Goal: Task Accomplishment & Management: Complete application form

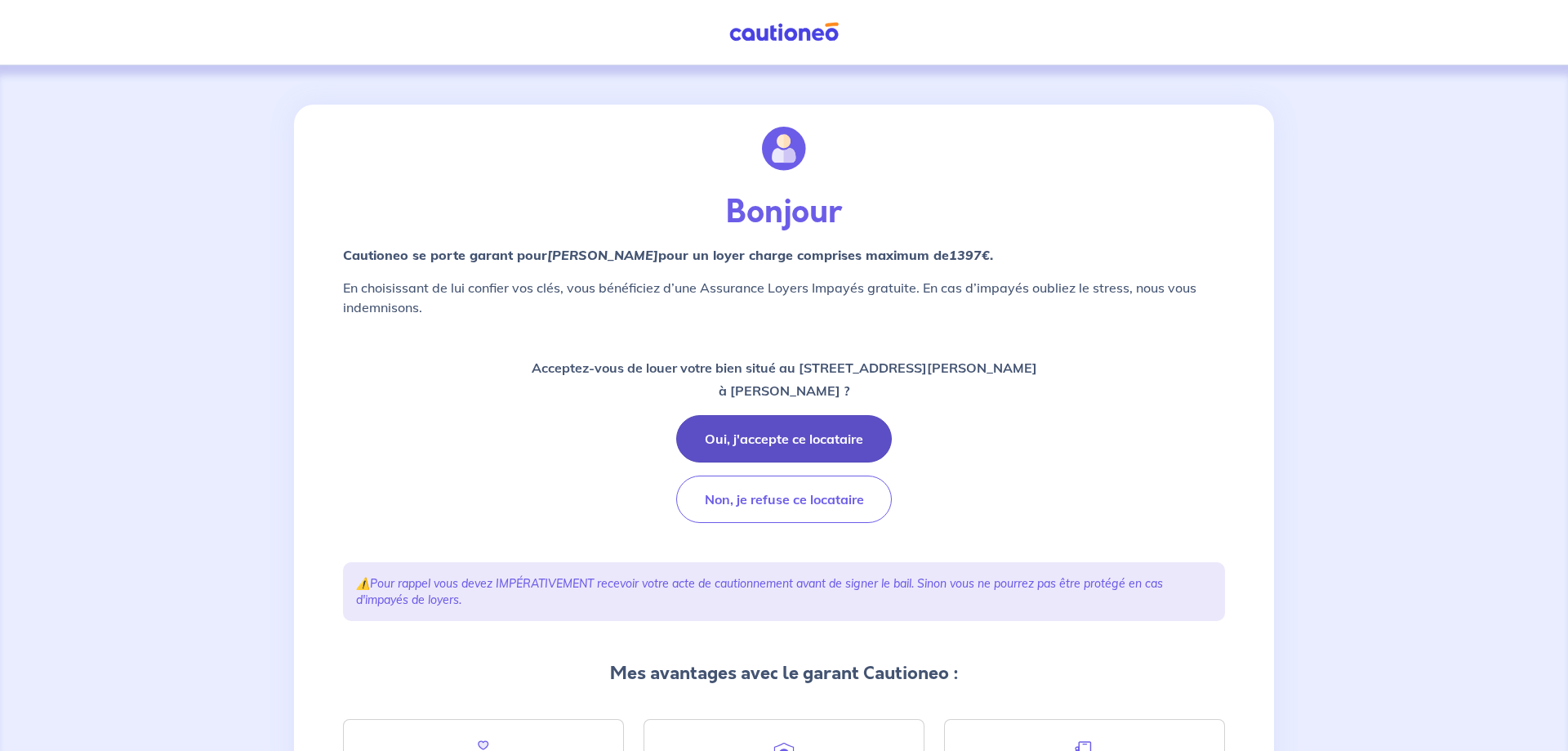
click at [797, 439] on button "Oui, j'accepte ce locataire" at bounding box center [784, 438] width 216 height 48
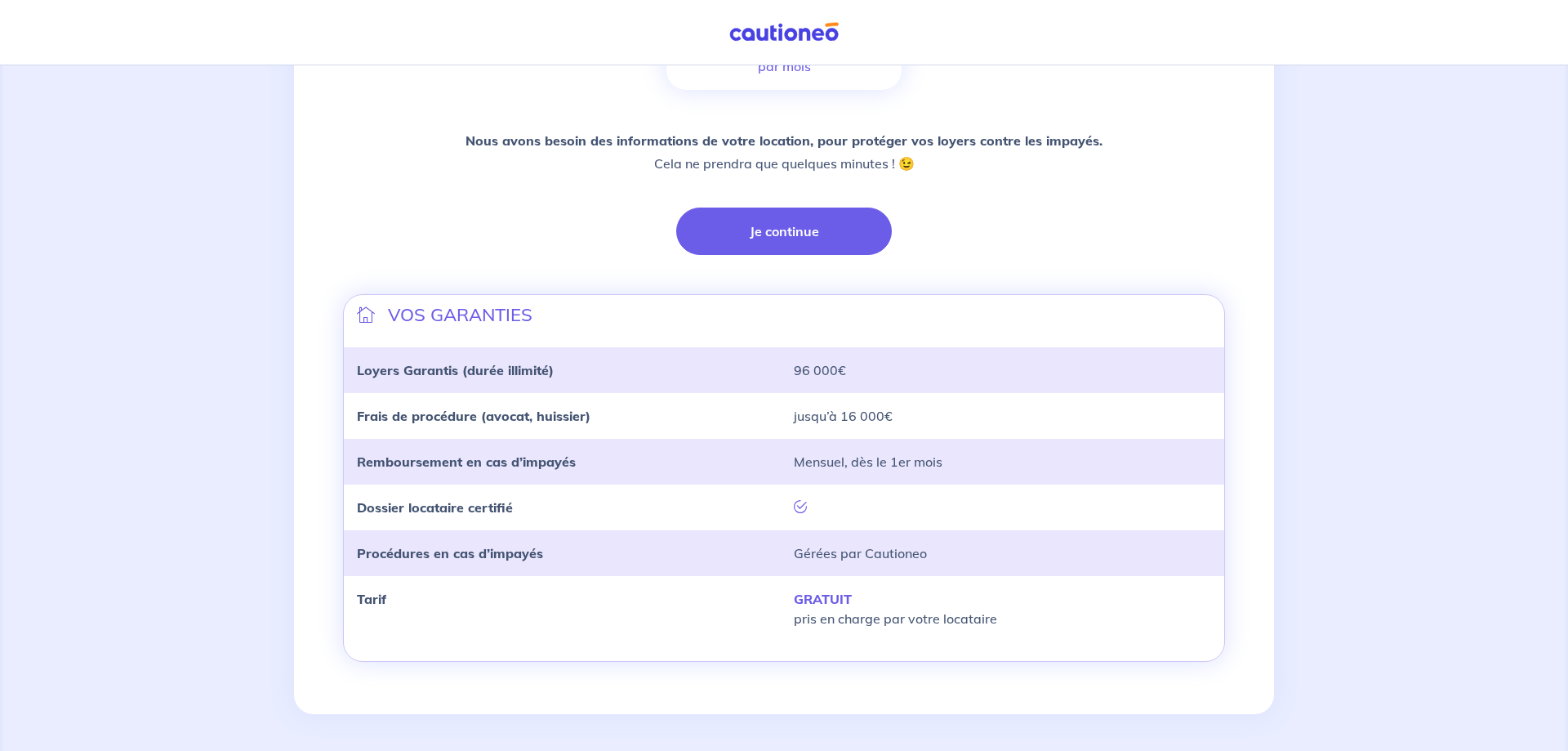
scroll to position [337, 0]
click at [778, 231] on button "Je continue" at bounding box center [784, 228] width 216 height 48
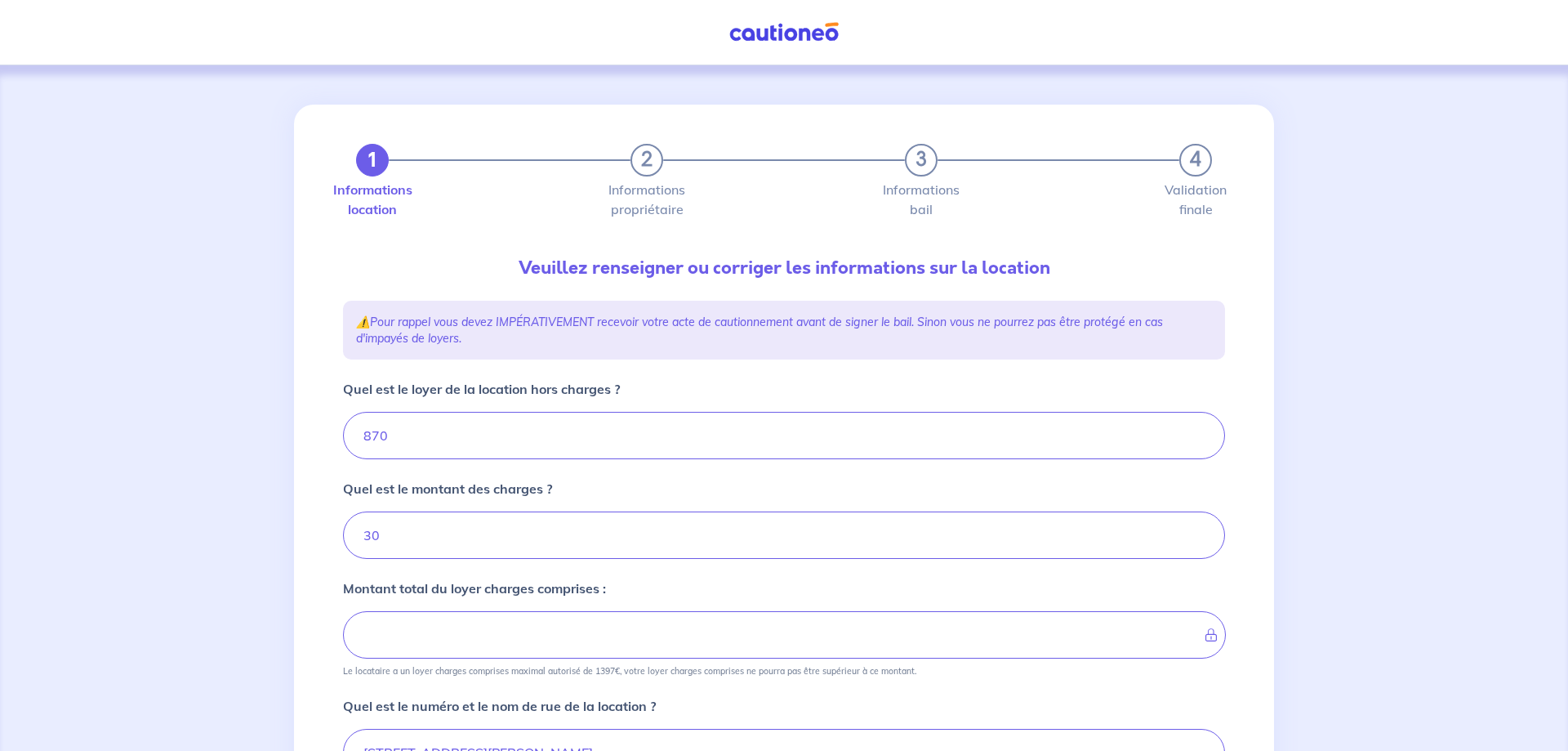
type input "900"
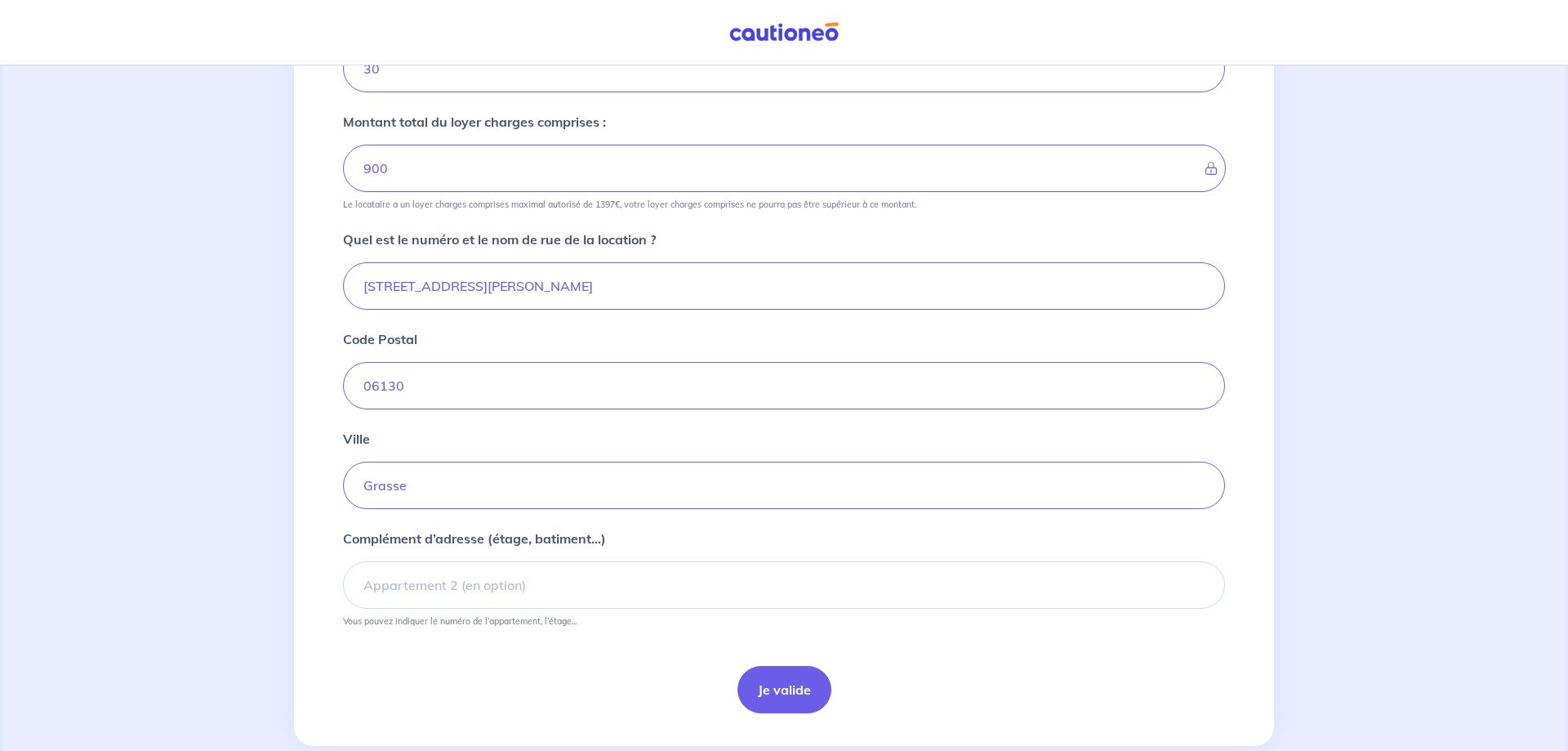
scroll to position [500, 0]
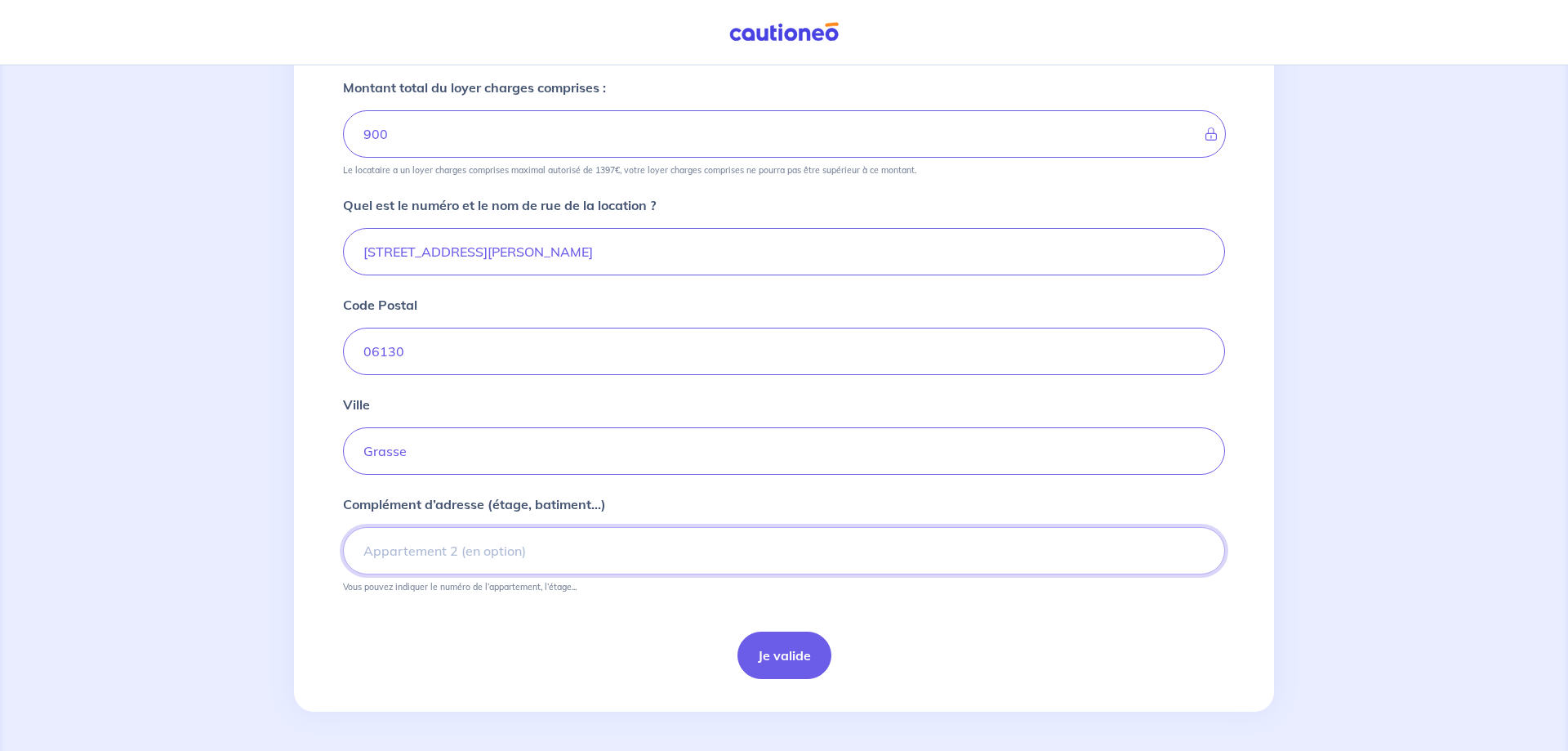
click at [416, 551] on input "Complément d’adresse (étage, batiment...)" at bounding box center [784, 551] width 882 height 48
type input "5ème étage"
click at [798, 659] on button "Je valide" at bounding box center [784, 655] width 94 height 48
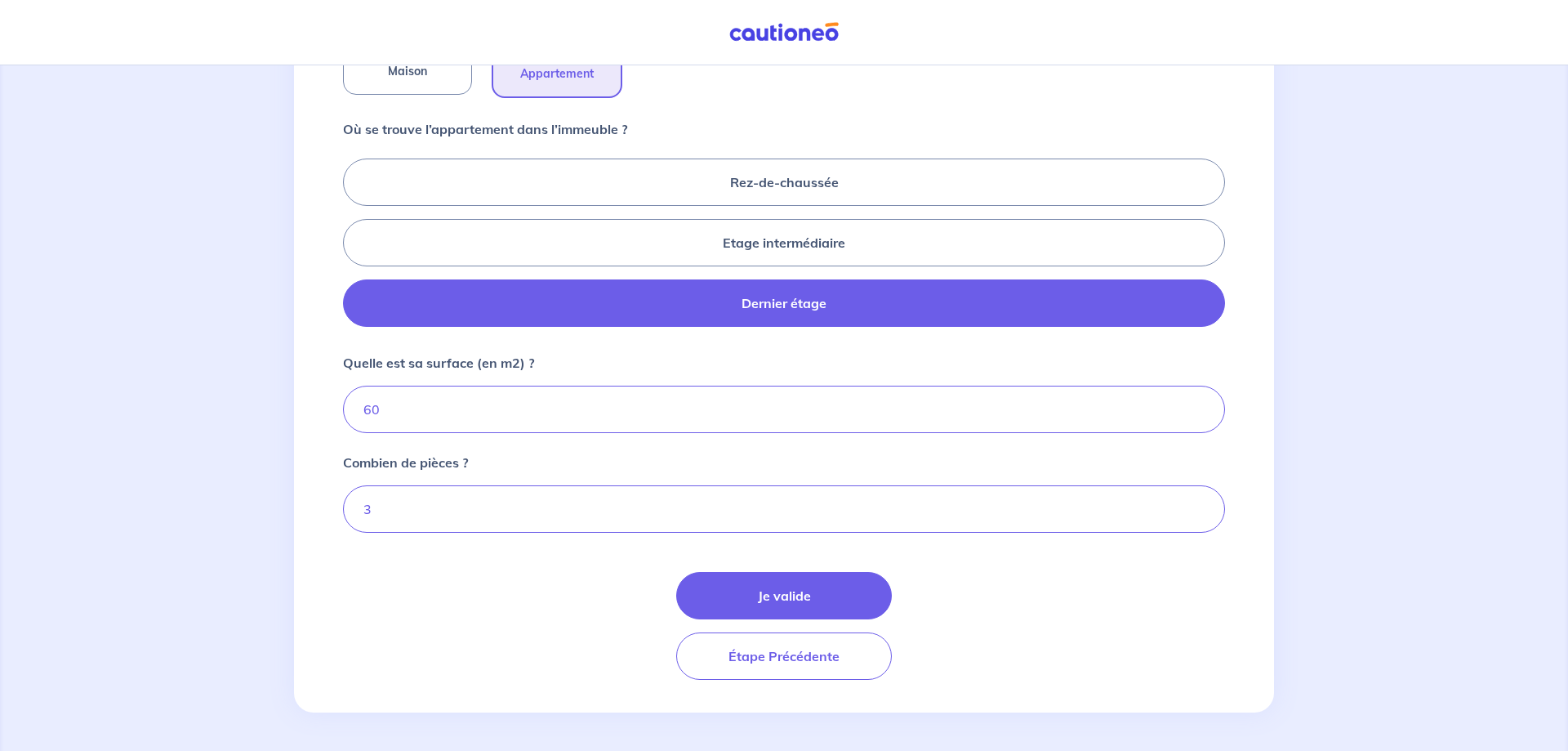
scroll to position [646, 0]
click at [388, 409] on input "60" at bounding box center [784, 408] width 882 height 48
type input "62"
click at [1012, 604] on div "Je valide Étape Précédente" at bounding box center [784, 625] width 882 height 108
click at [793, 590] on button "Je valide" at bounding box center [784, 595] width 216 height 48
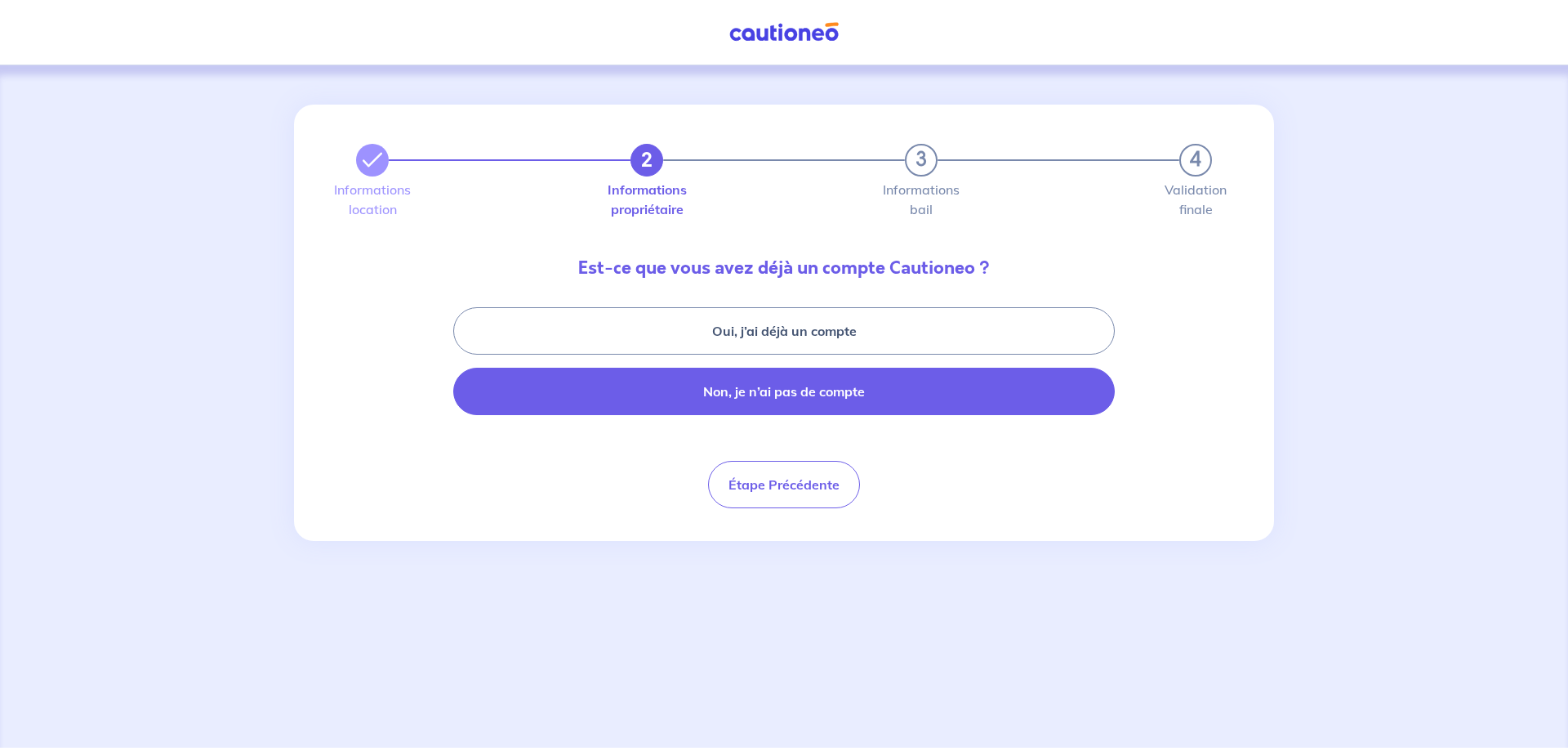
click at [759, 398] on button "Non, je n’ai pas de compte" at bounding box center [784, 391] width 662 height 48
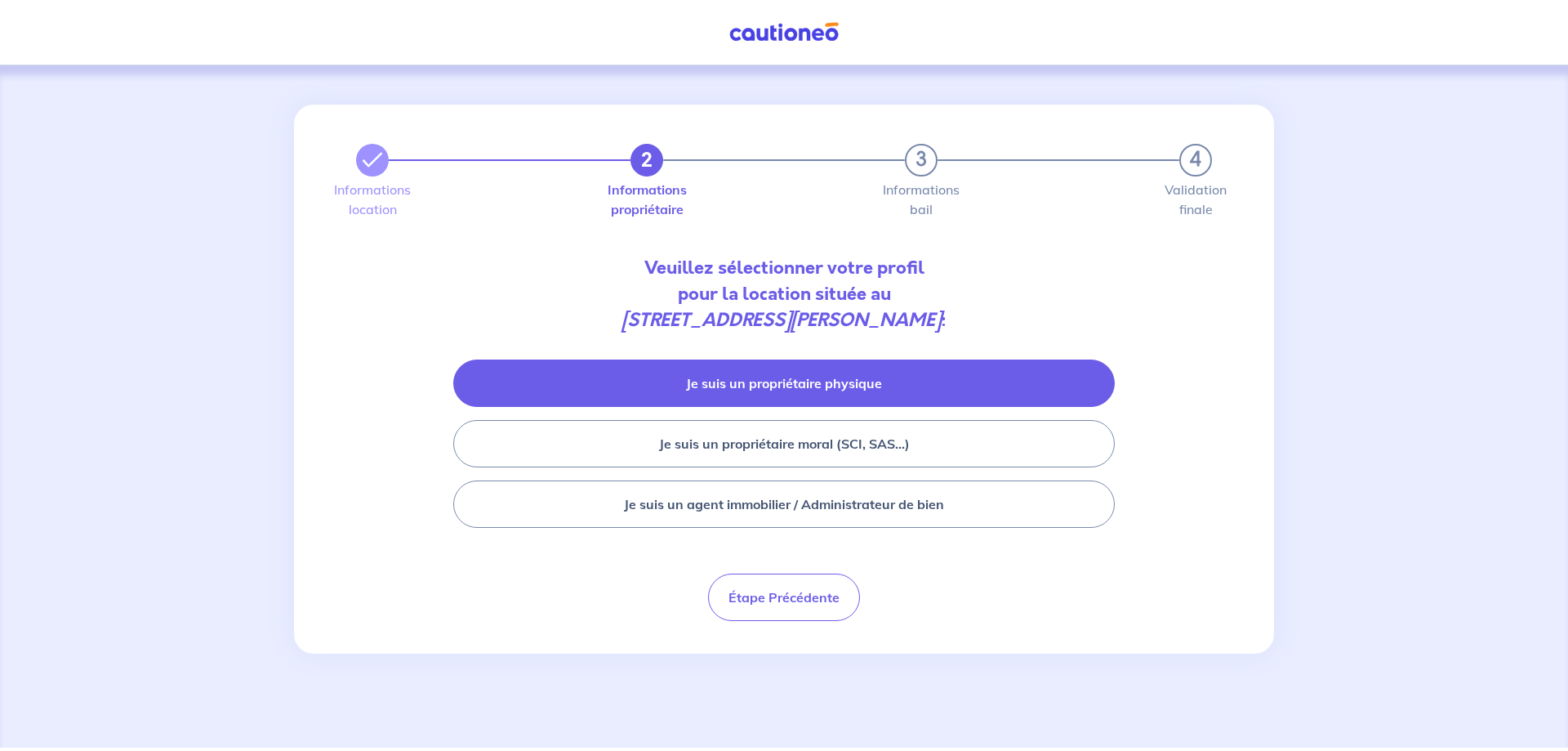
click at [760, 379] on button "Je suis un propriétaire physique" at bounding box center [784, 383] width 662 height 48
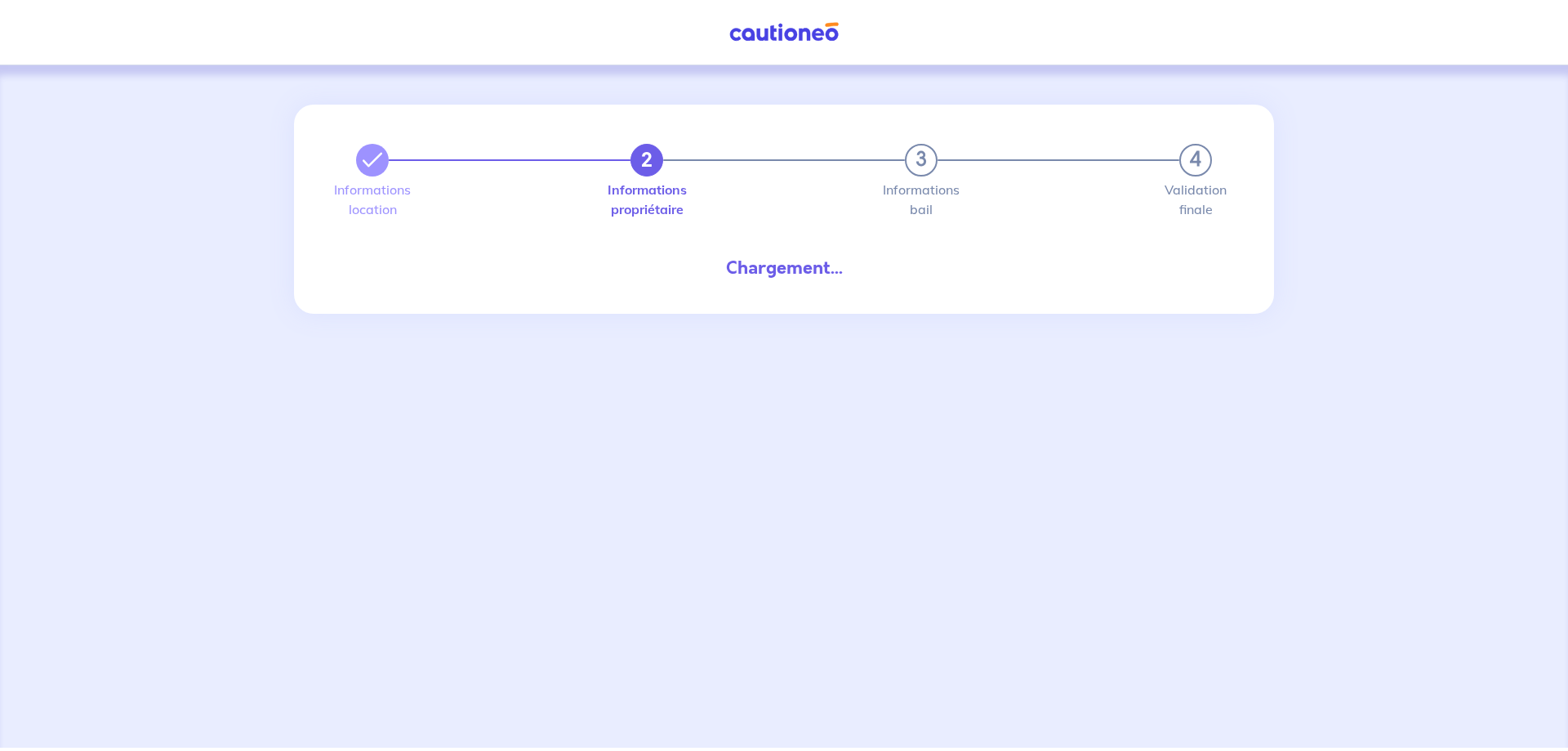
select select "FR"
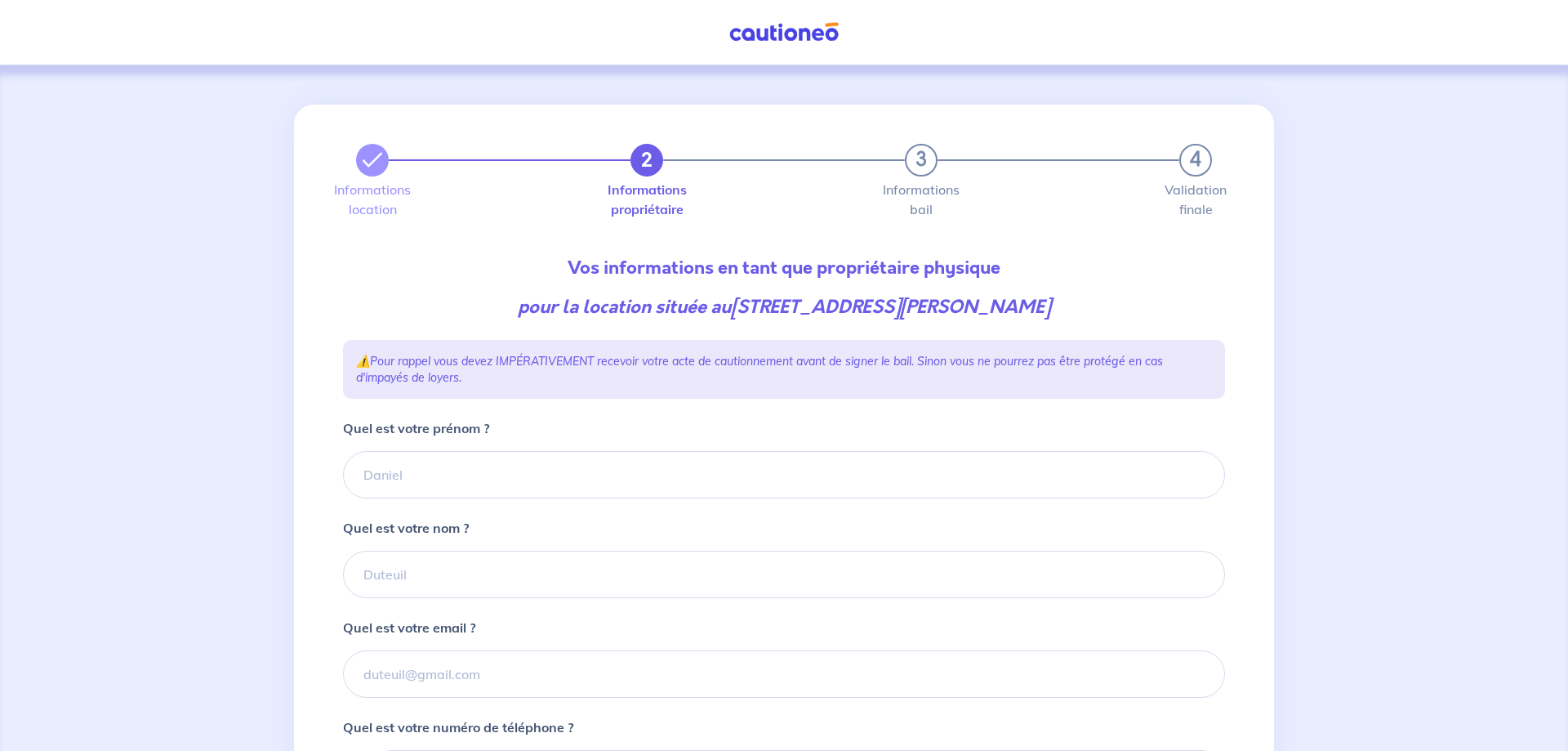
type input "06 60 80 54 12"
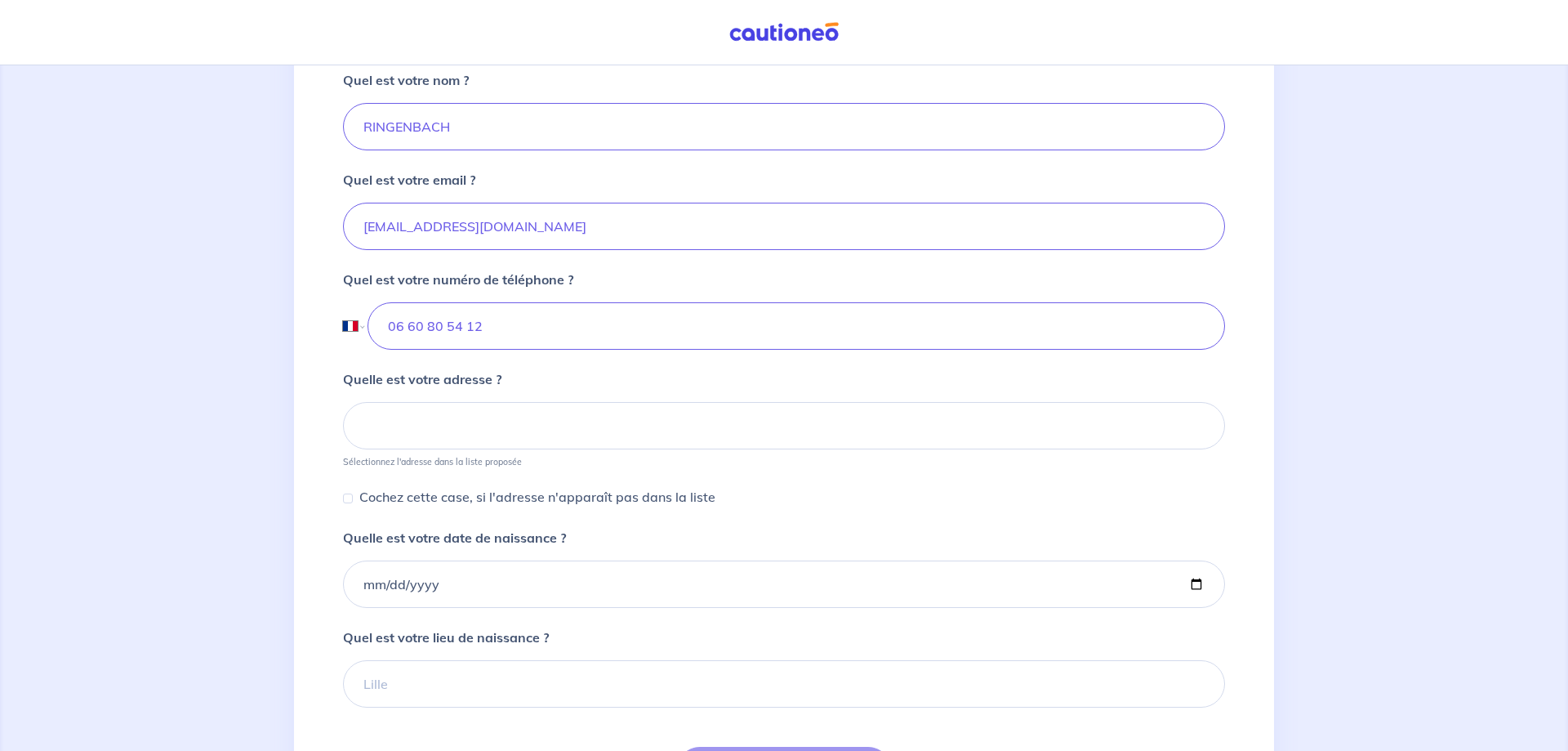
scroll to position [500, 0]
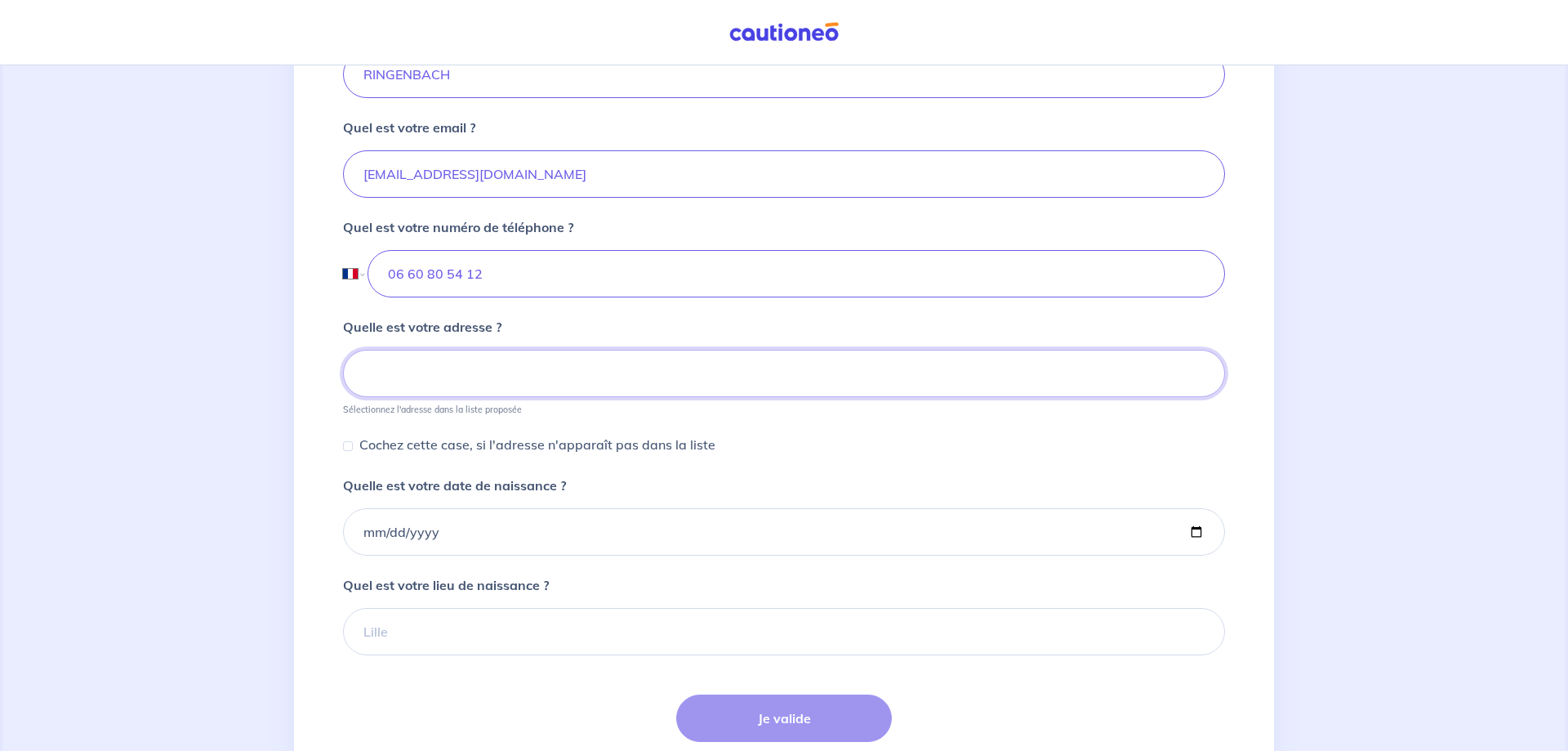
click at [397, 369] on input at bounding box center [784, 373] width 882 height 48
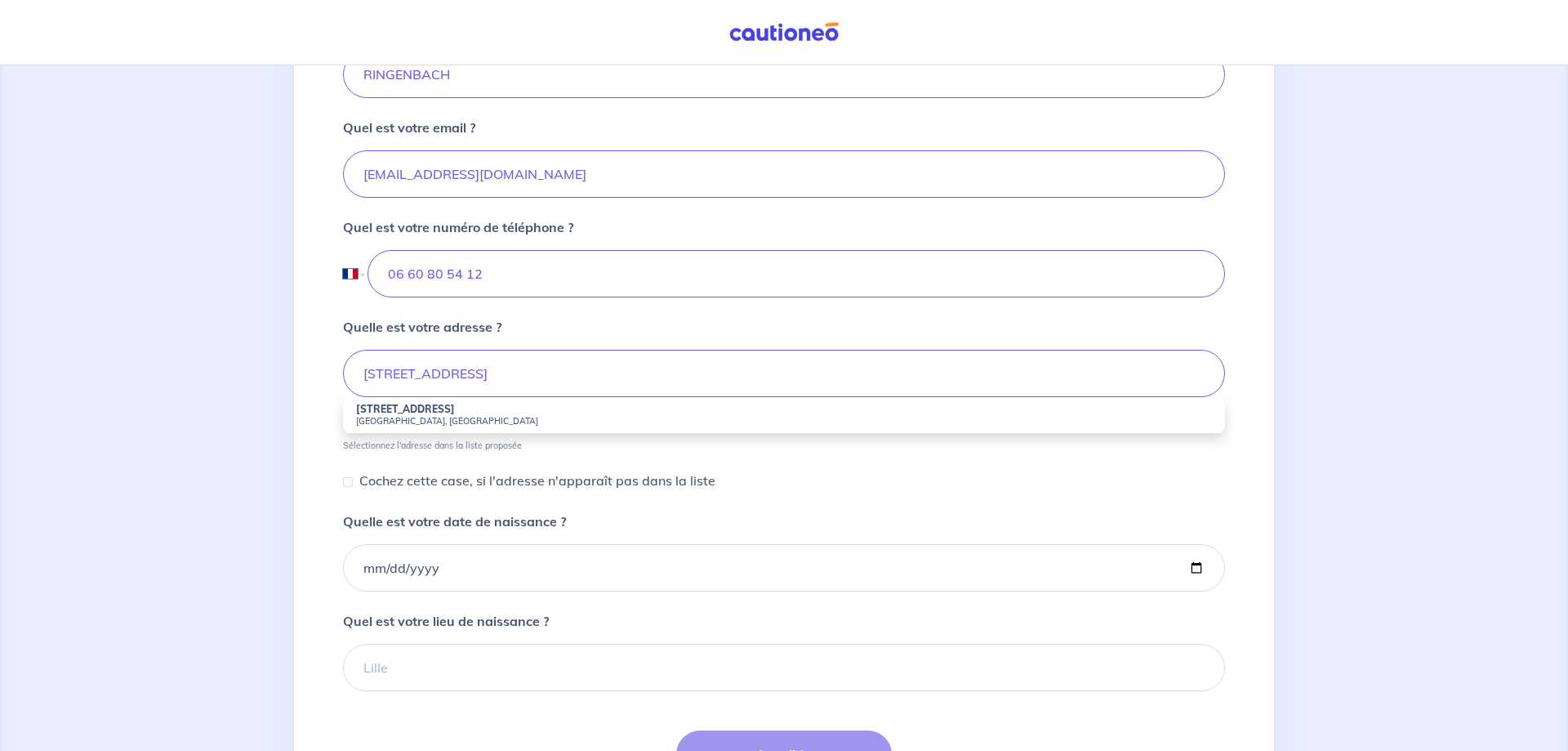
click at [454, 406] on strong "[STREET_ADDRESS]" at bounding box center [405, 409] width 98 height 12
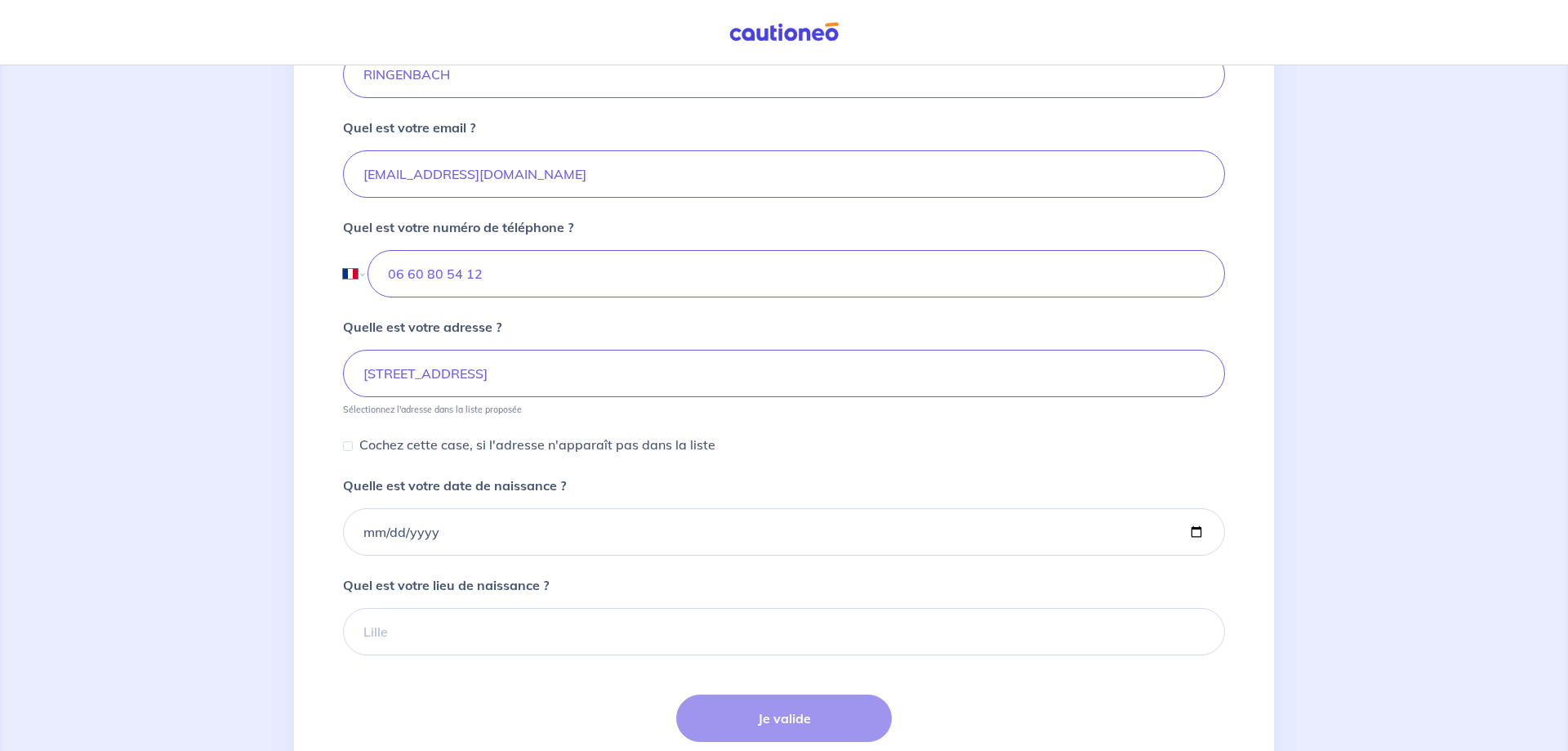
type input "[STREET_ADDRESS]"
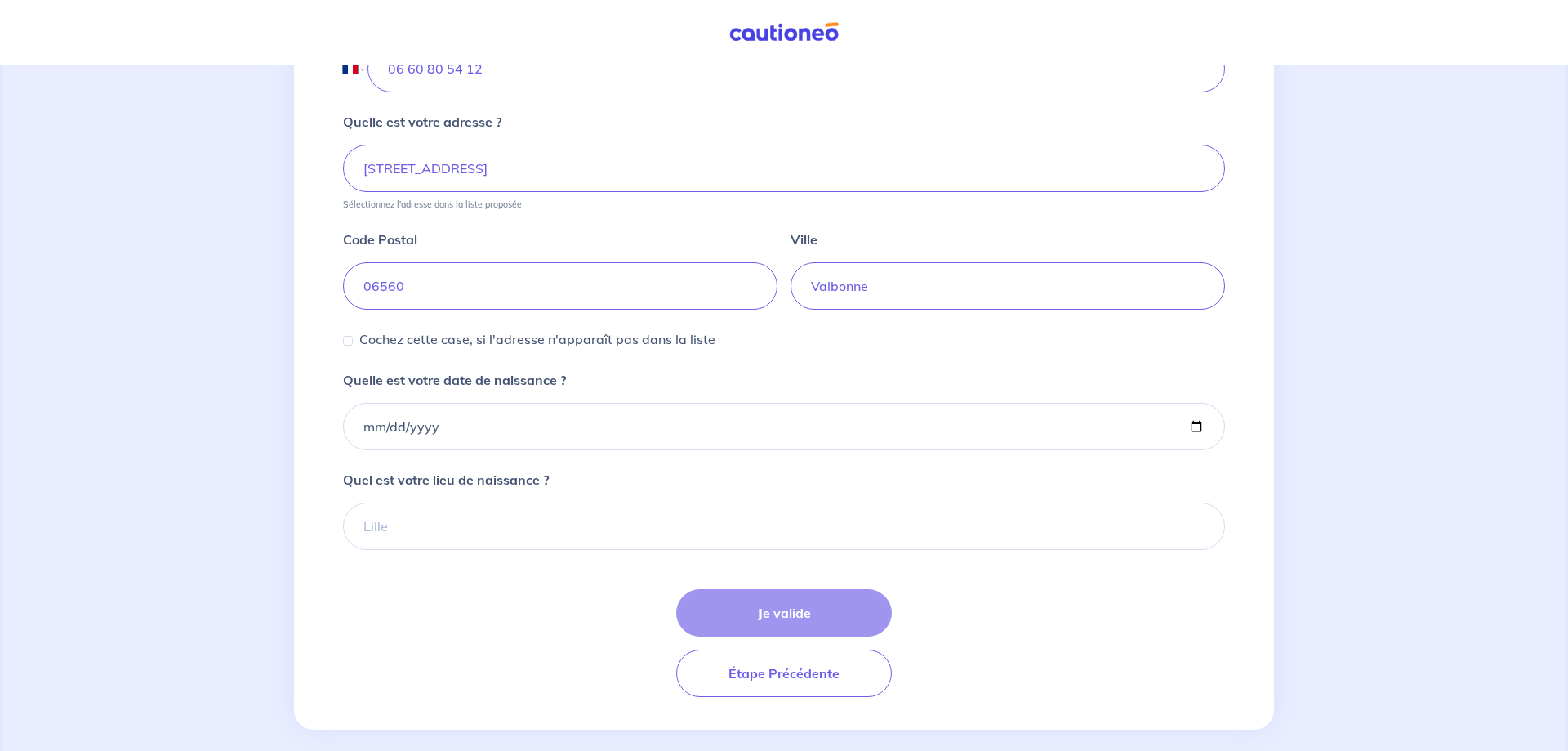
scroll to position [722, 0]
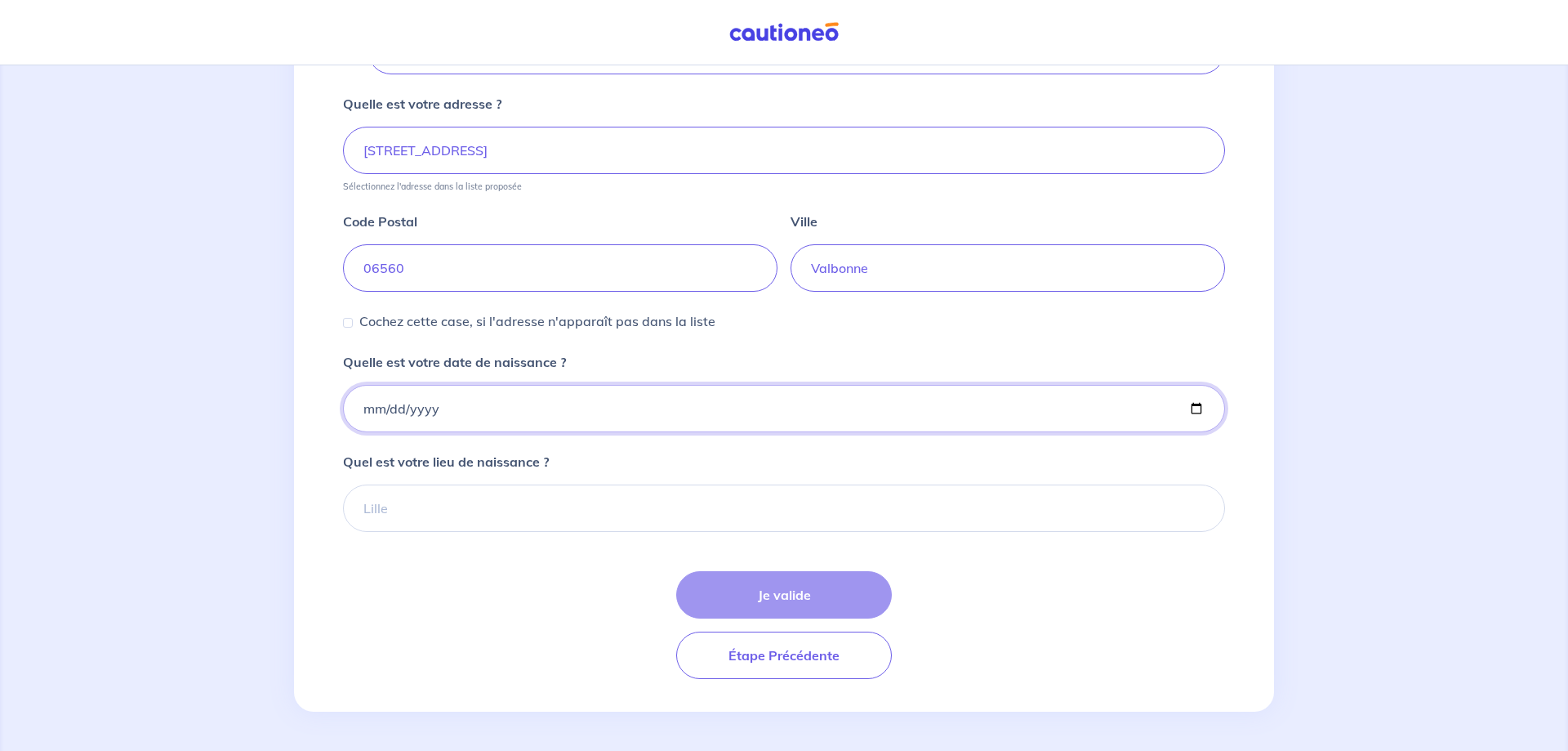
click at [558, 406] on input "Quelle est votre date de naissance ?" at bounding box center [784, 408] width 882 height 48
type input "[DATE]"
click at [450, 516] on input "Quel est votre lieu de naissance ?" at bounding box center [784, 507] width 882 height 48
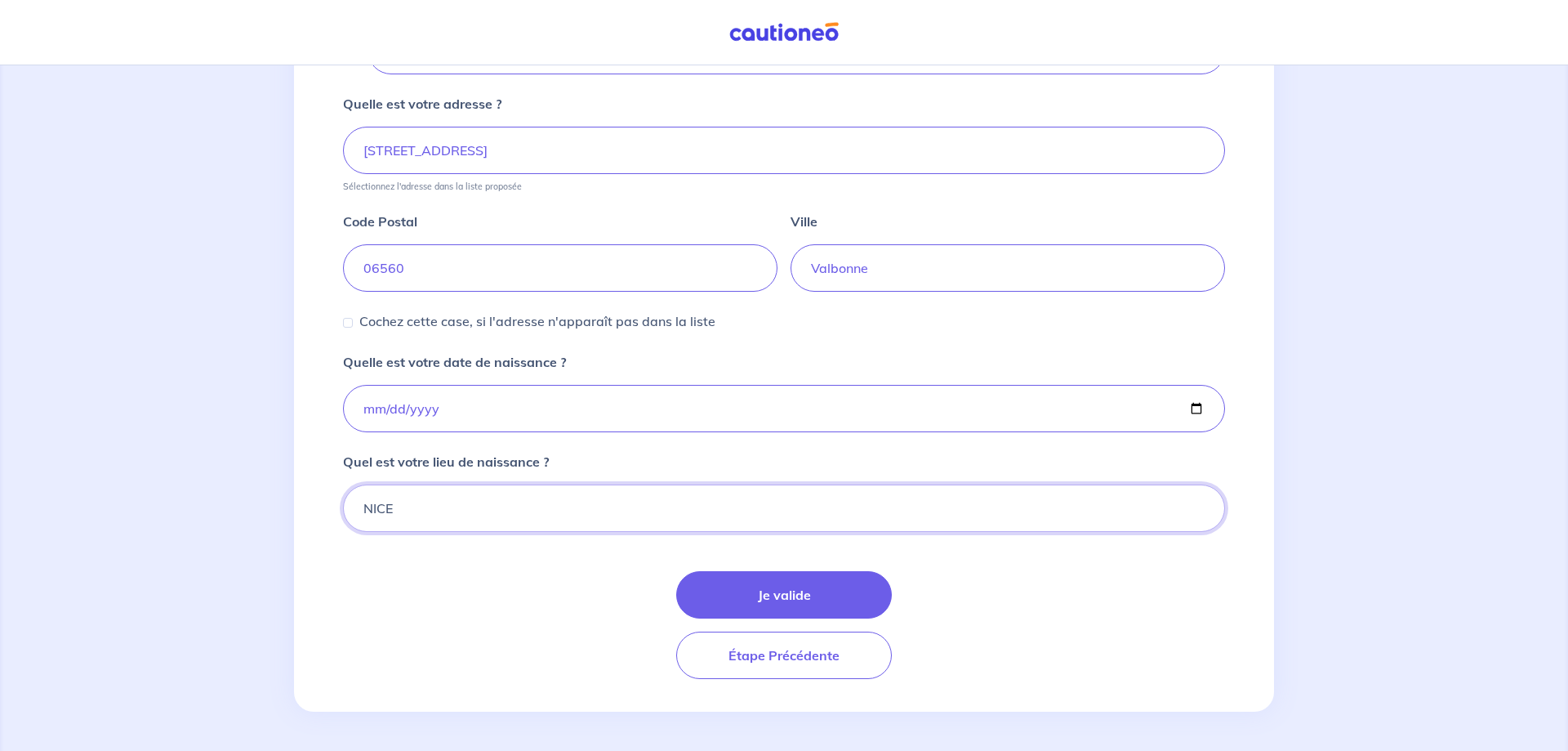
type input "NICE"
click at [800, 602] on button "Je valide" at bounding box center [784, 595] width 216 height 48
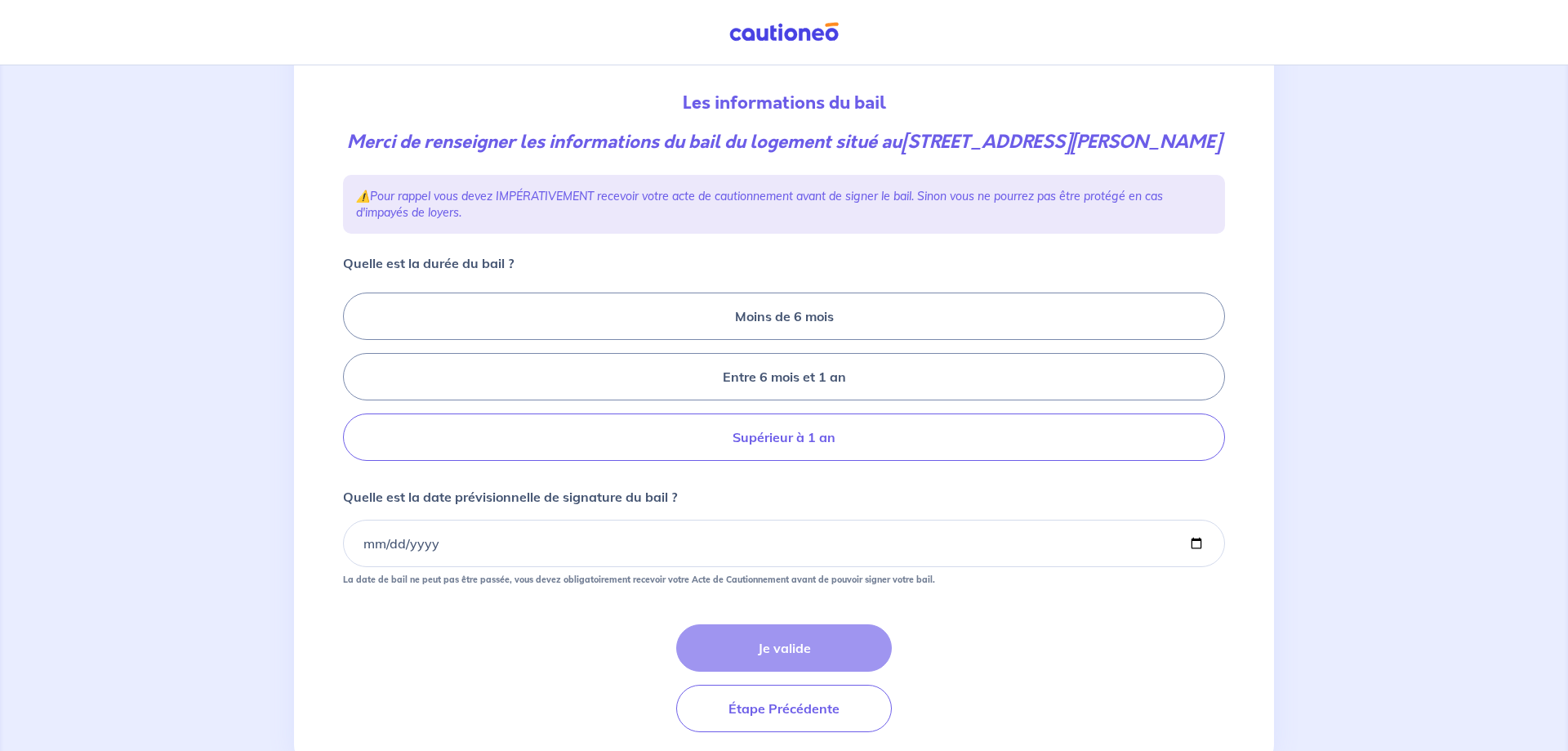
scroll to position [167, 0]
click at [756, 440] on label "Supérieur à 1 an" at bounding box center [784, 435] width 882 height 48
click at [353, 380] on input "Supérieur à 1 an" at bounding box center [348, 375] width 10 height 10
radio input "true"
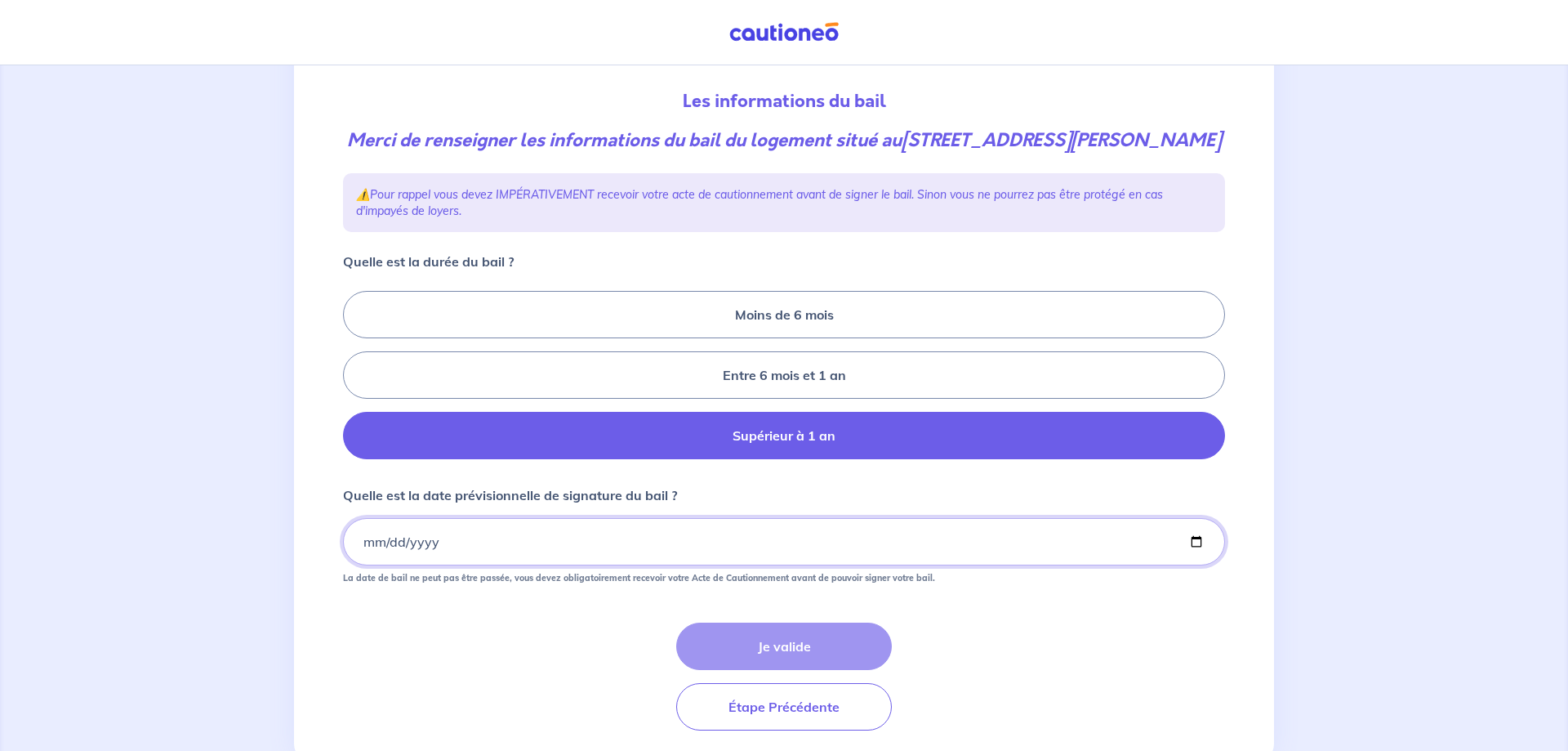
click at [461, 542] on input "Quelle est la date prévisionnelle de signature du bail ?" at bounding box center [784, 541] width 882 height 48
type input "[DATE]"
click at [490, 678] on div "Je valide Étape Précédente" at bounding box center [784, 676] width 882 height 108
click at [797, 647] on button "Je valide" at bounding box center [784, 646] width 216 height 48
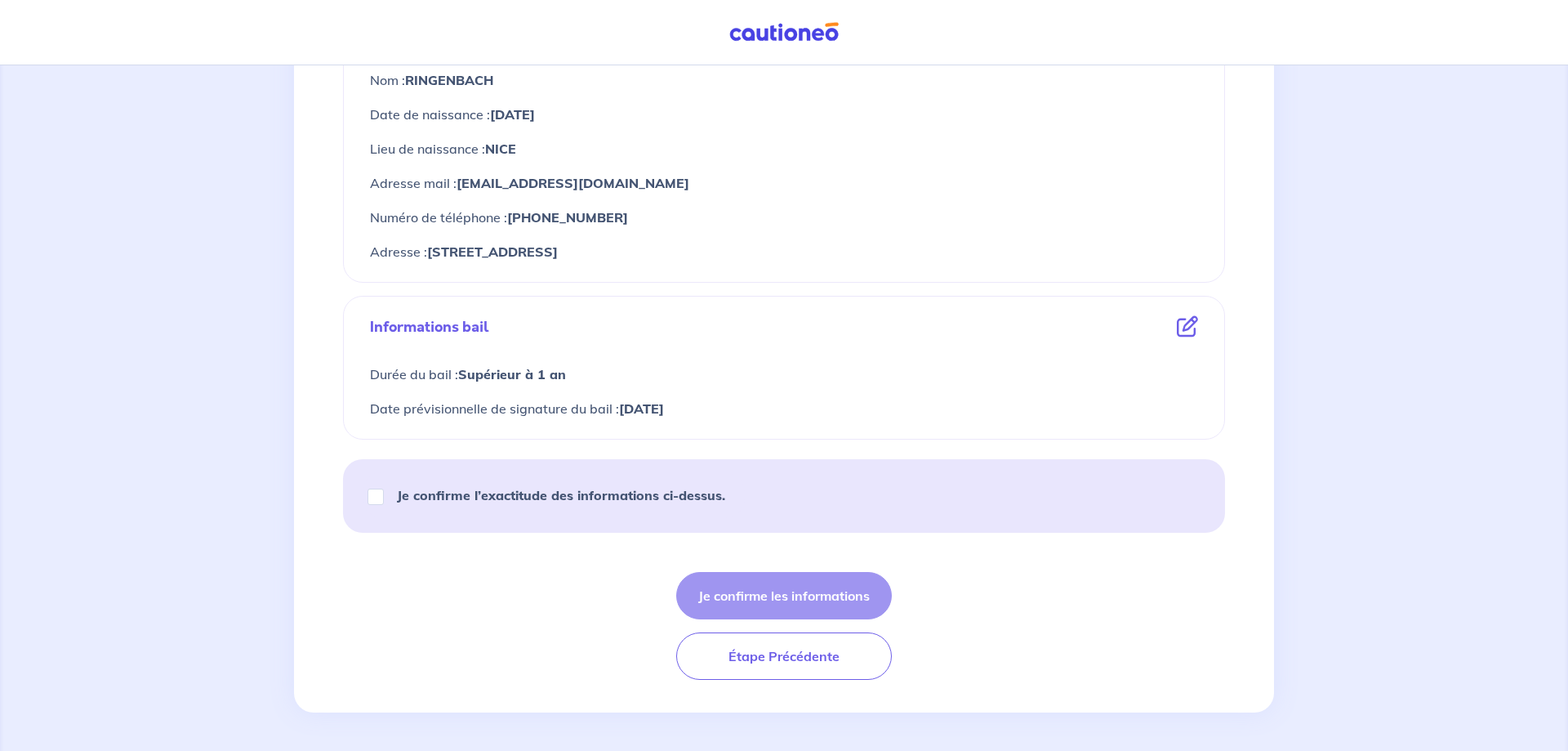
scroll to position [720, 0]
click at [374, 493] on input "Je confirme l’exactitude des informations ci-dessus." at bounding box center [375, 495] width 16 height 16
checkbox input "true"
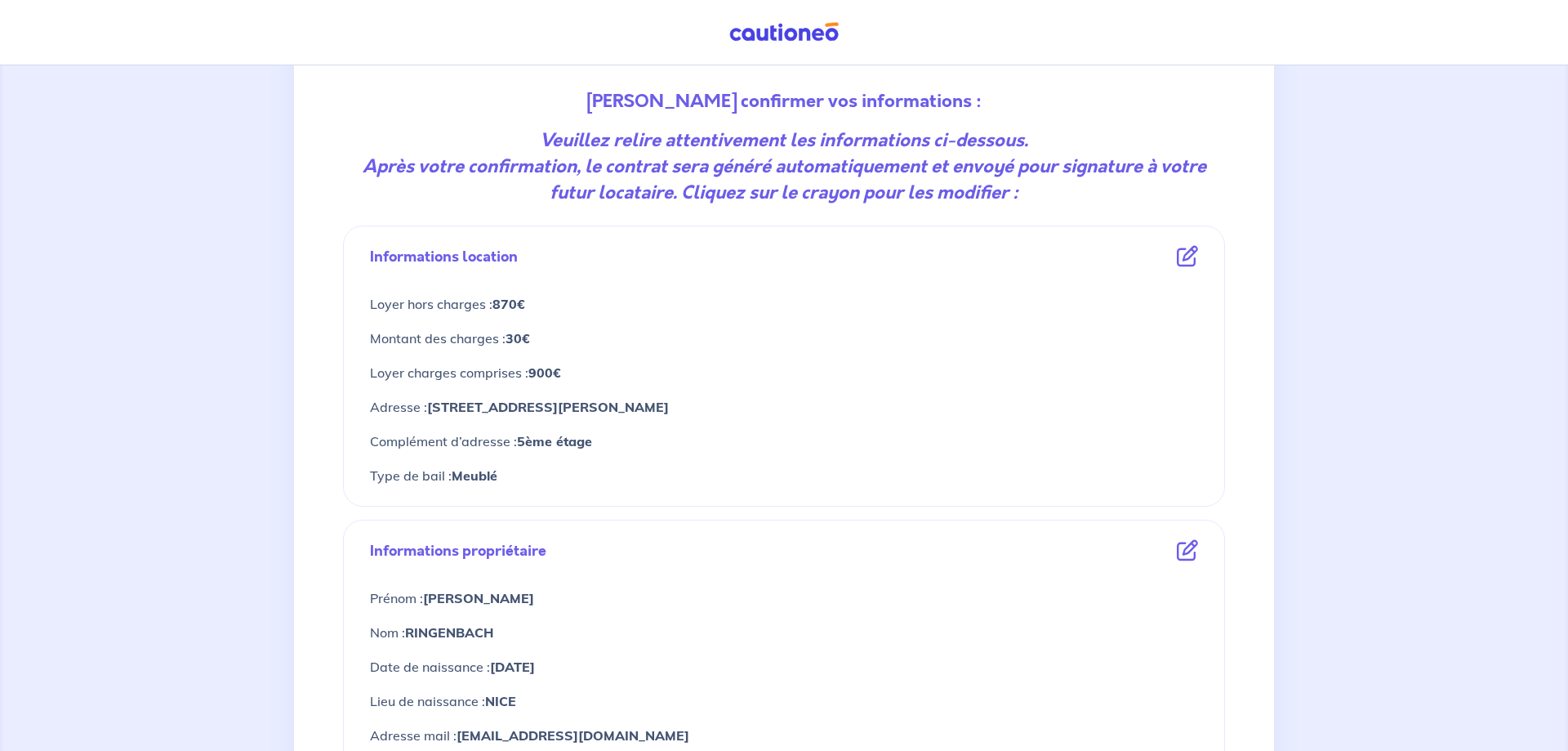
scroll to position [334, 0]
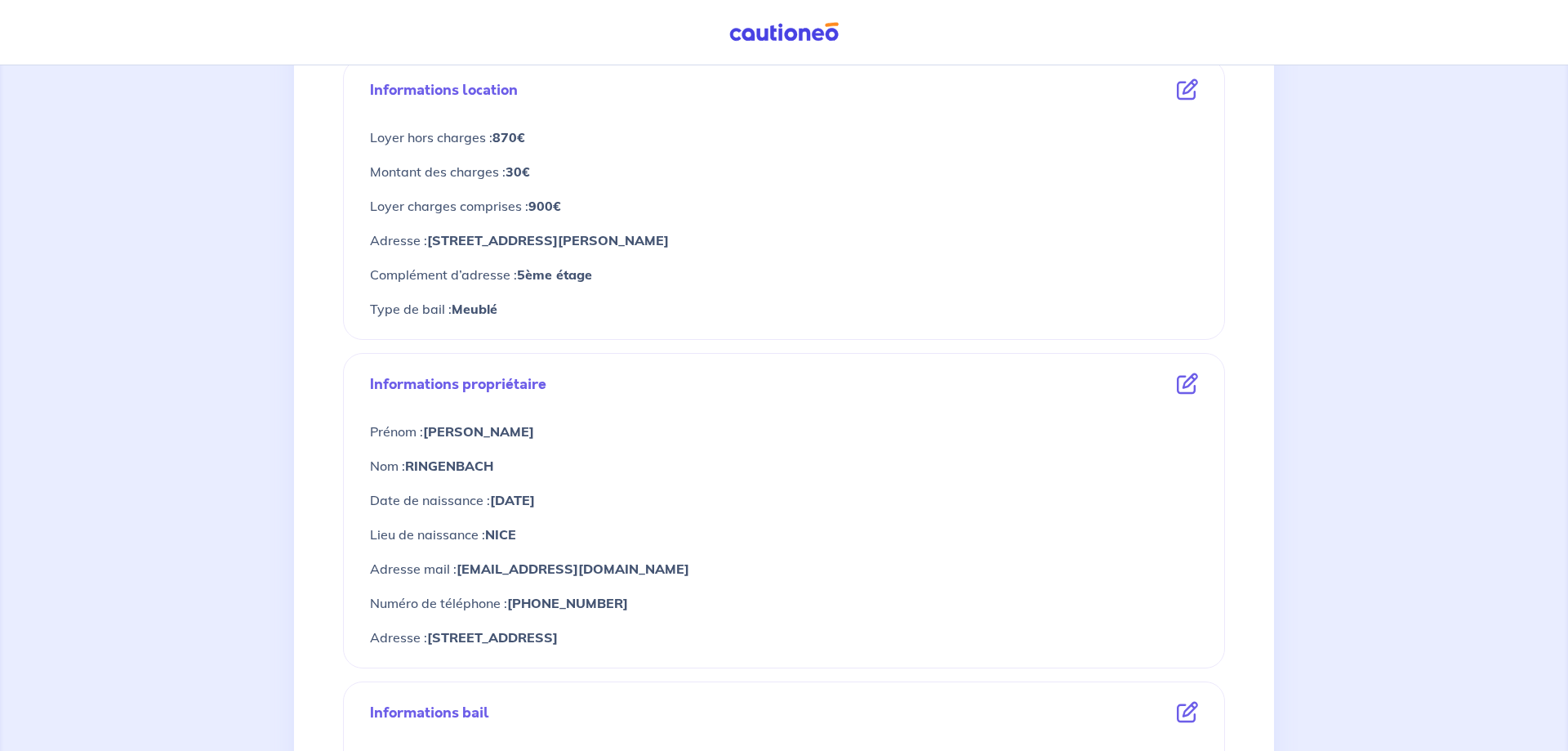
click at [1187, 380] on icon at bounding box center [1187, 384] width 22 height 22
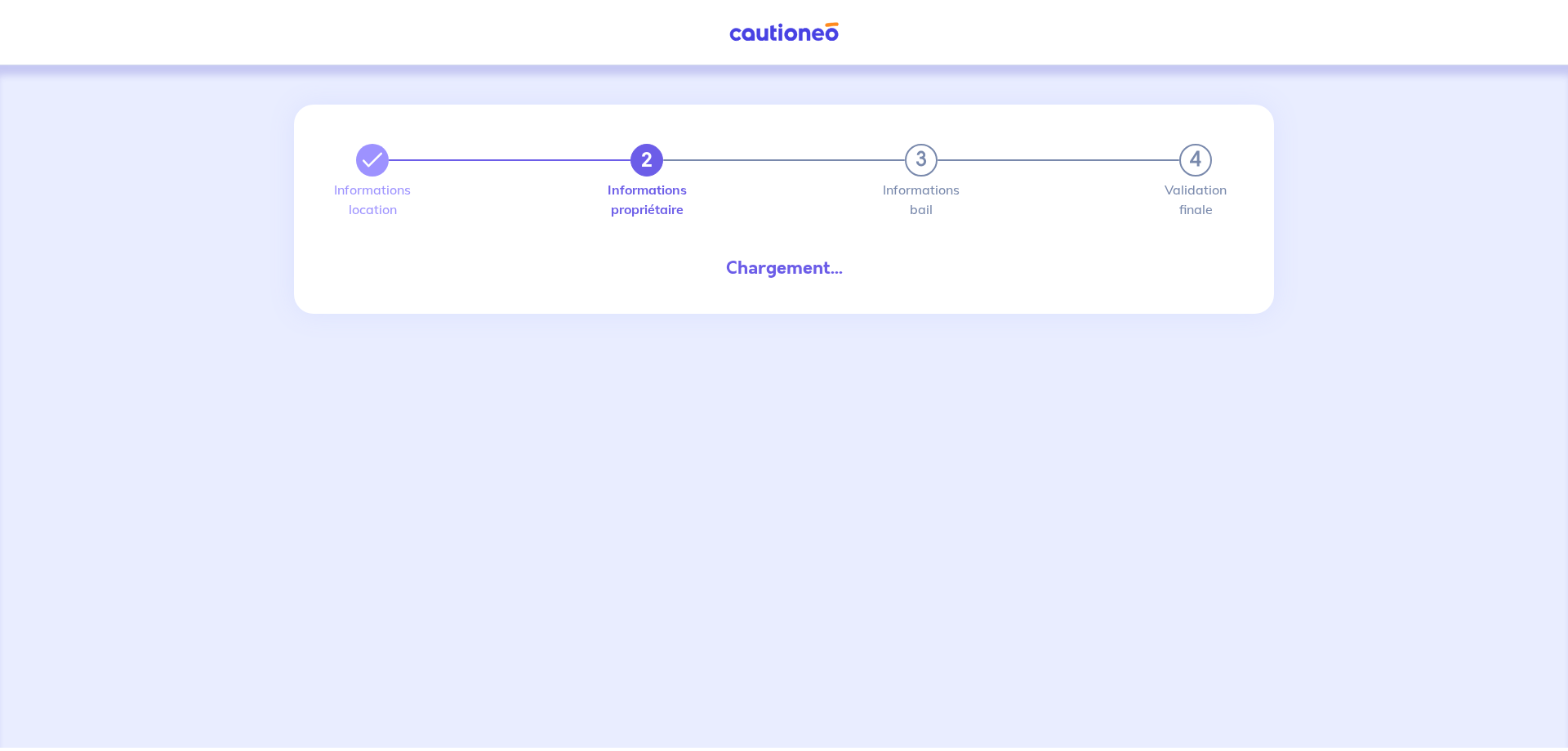
select select "FR"
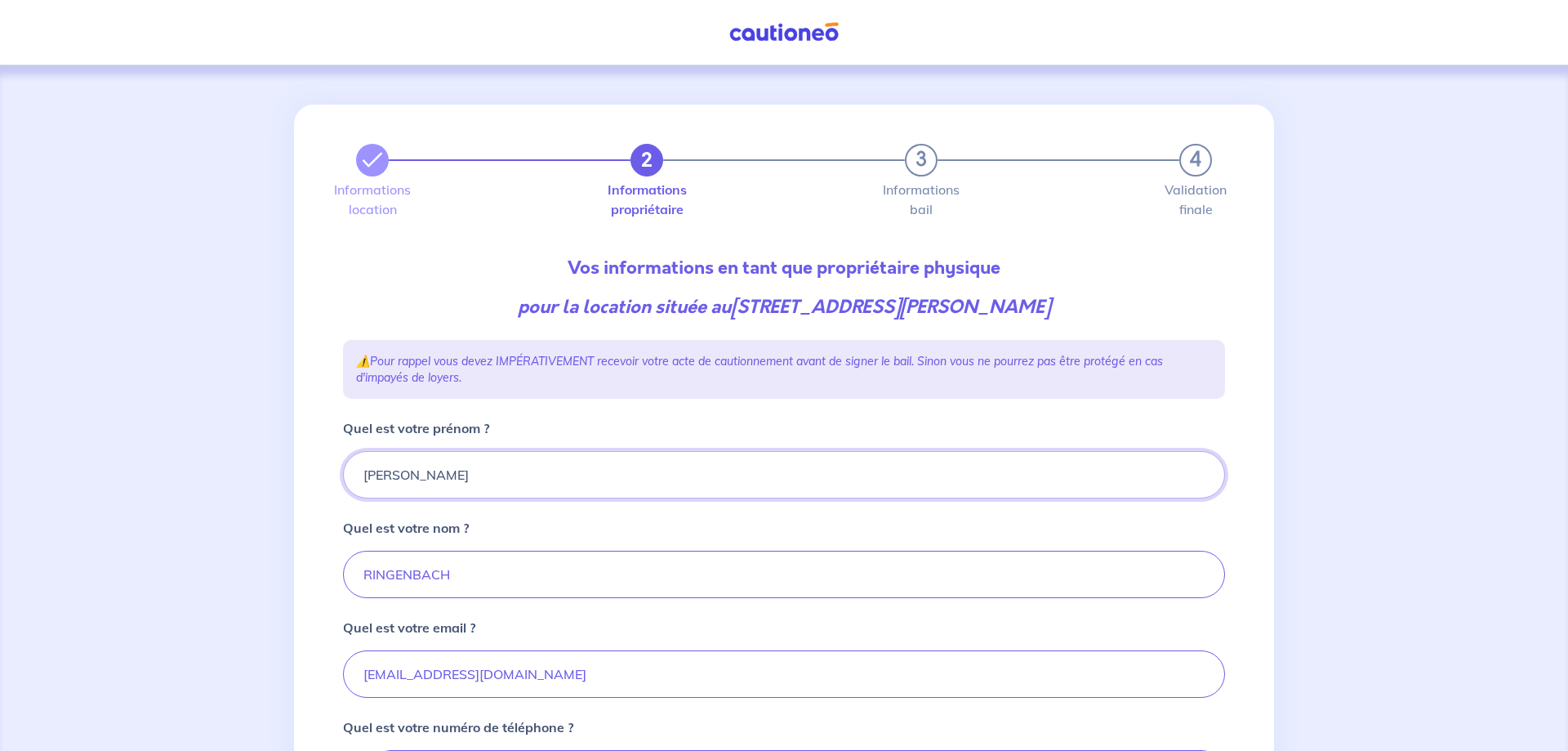
click at [432, 474] on input "[PERSON_NAME]" at bounding box center [784, 474] width 882 height 48
type input "[PERSON_NAME] et [PERSON_NAME]"
click at [479, 578] on input "RINGENBACH" at bounding box center [784, 574] width 882 height 48
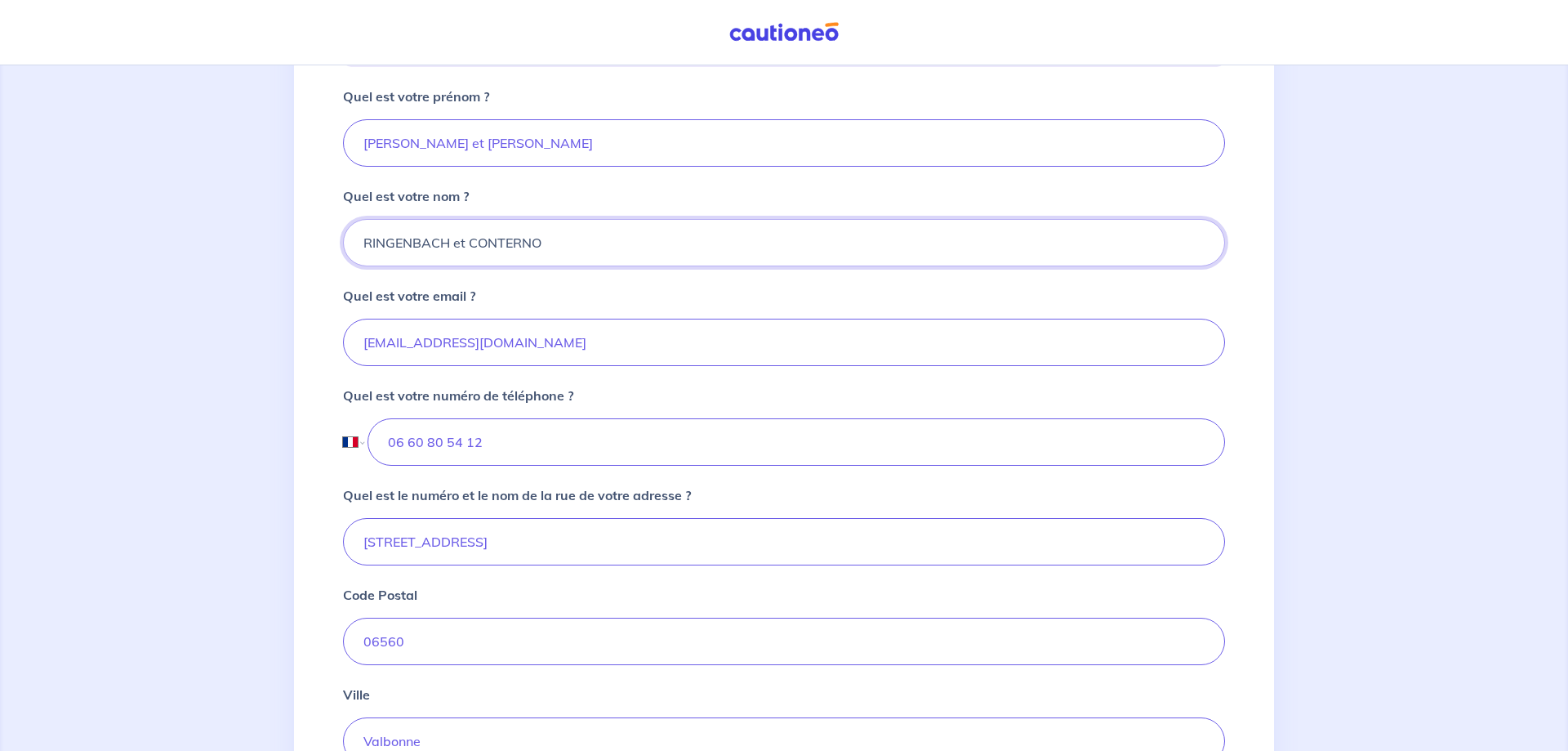
scroll to position [417, 0]
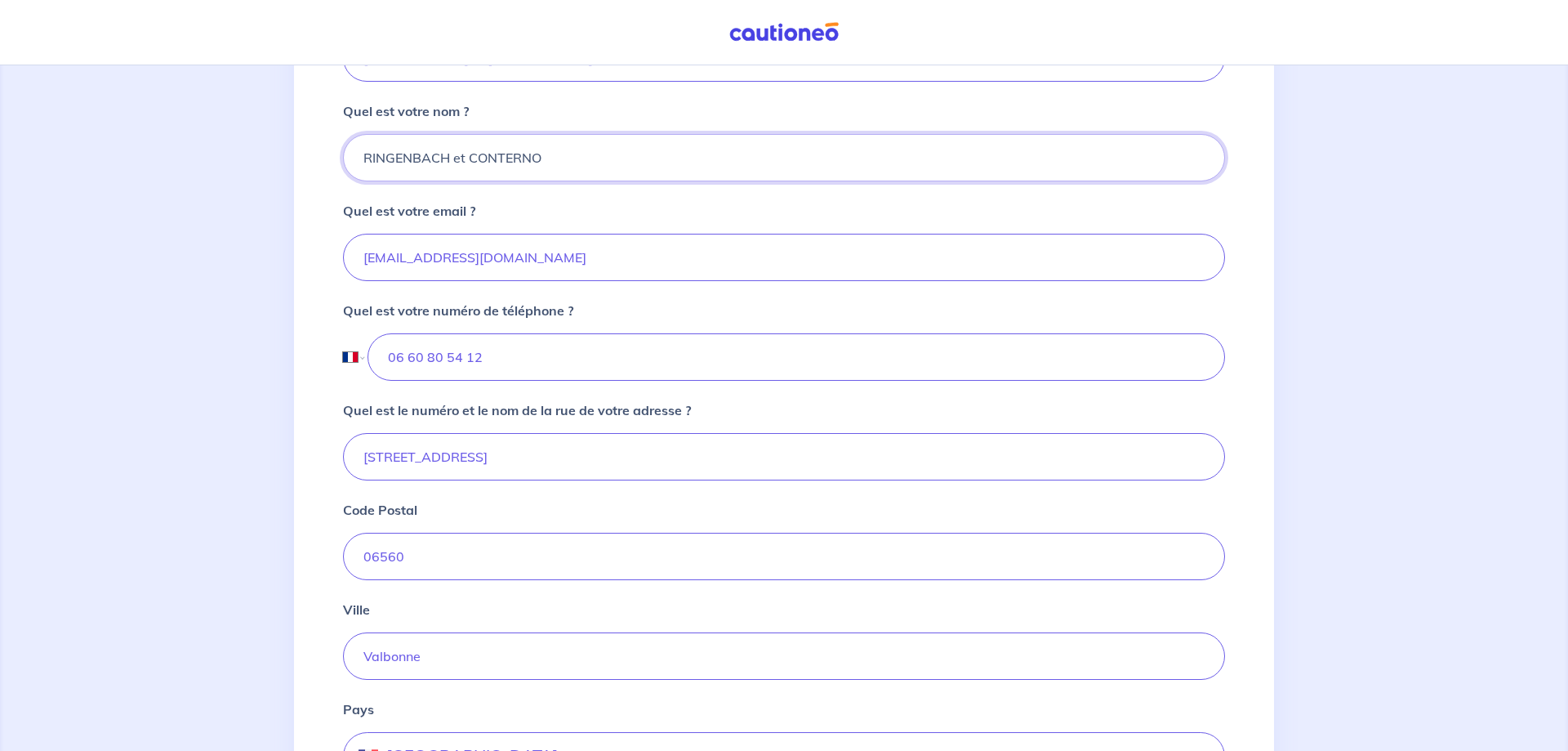
type input "RINGENBACH et CONTERNO"
click at [509, 360] on input "06 60 80 54 12" at bounding box center [796, 357] width 857 height 48
type input "06 60 80 54 12"
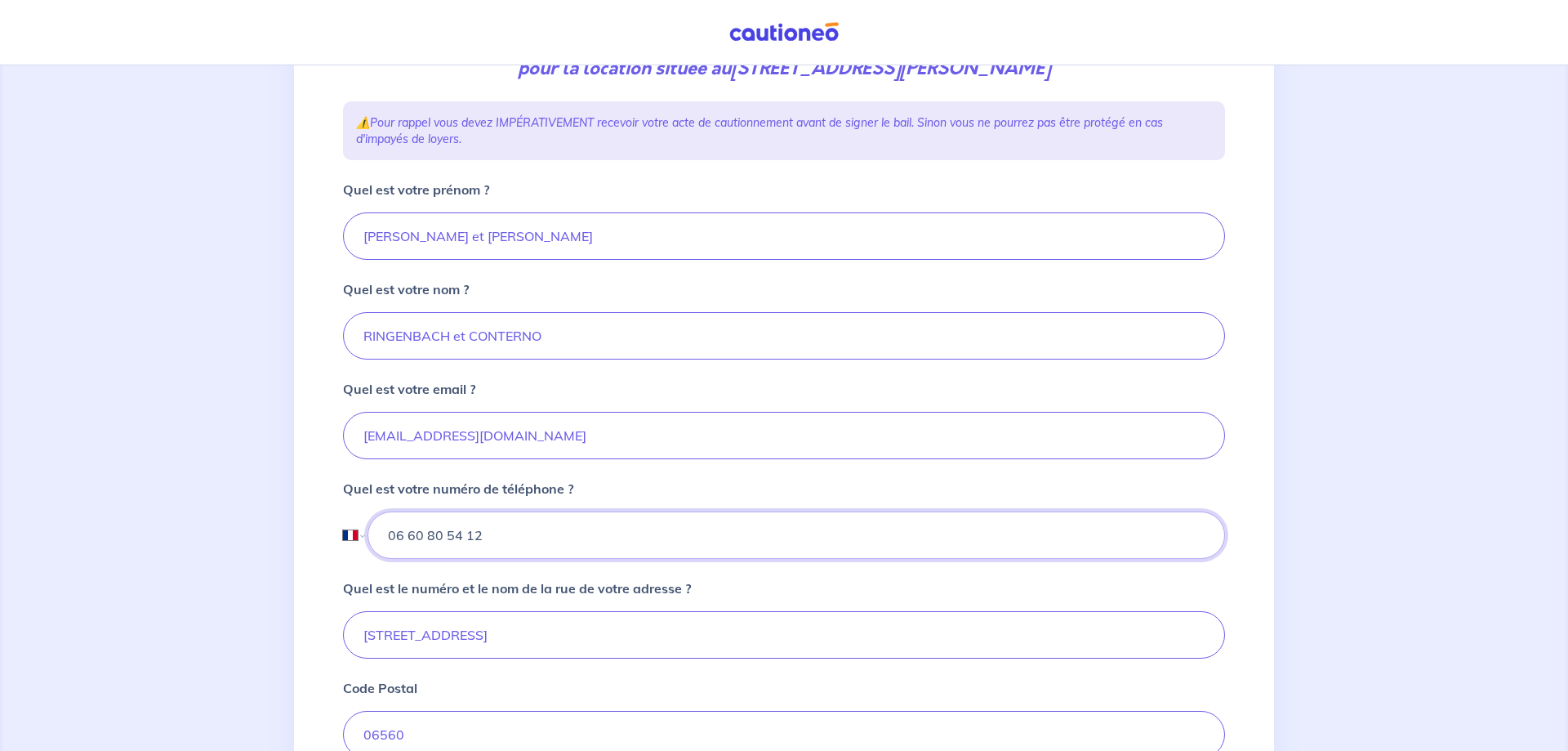
scroll to position [250, 0]
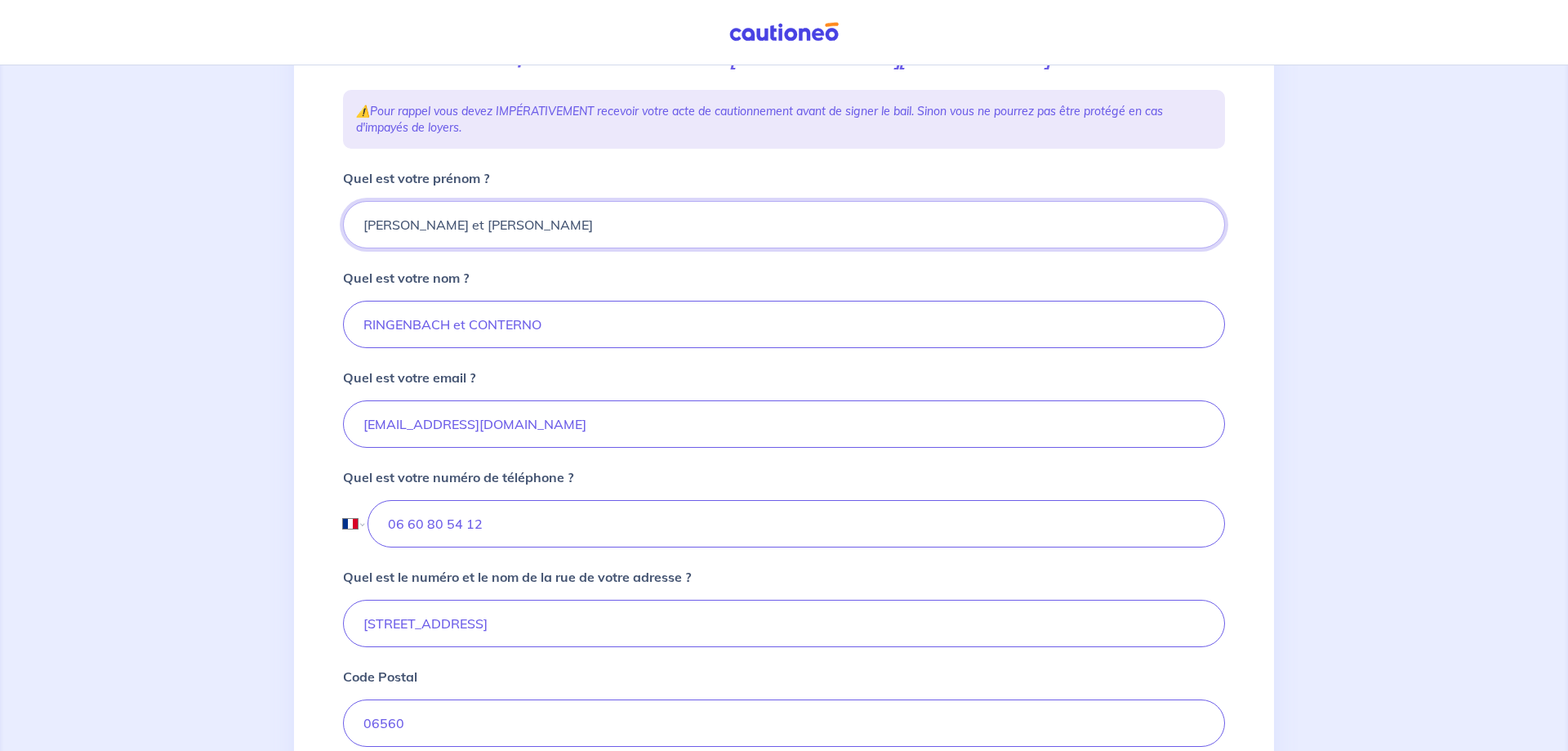
click at [486, 228] on input "[PERSON_NAME] et [PERSON_NAME]" at bounding box center [784, 224] width 882 height 48
type input "[PERSON_NAME]"
click at [555, 331] on input "RINGENBACH et CONTERNO" at bounding box center [784, 324] width 882 height 48
type input "RINGENBACH"
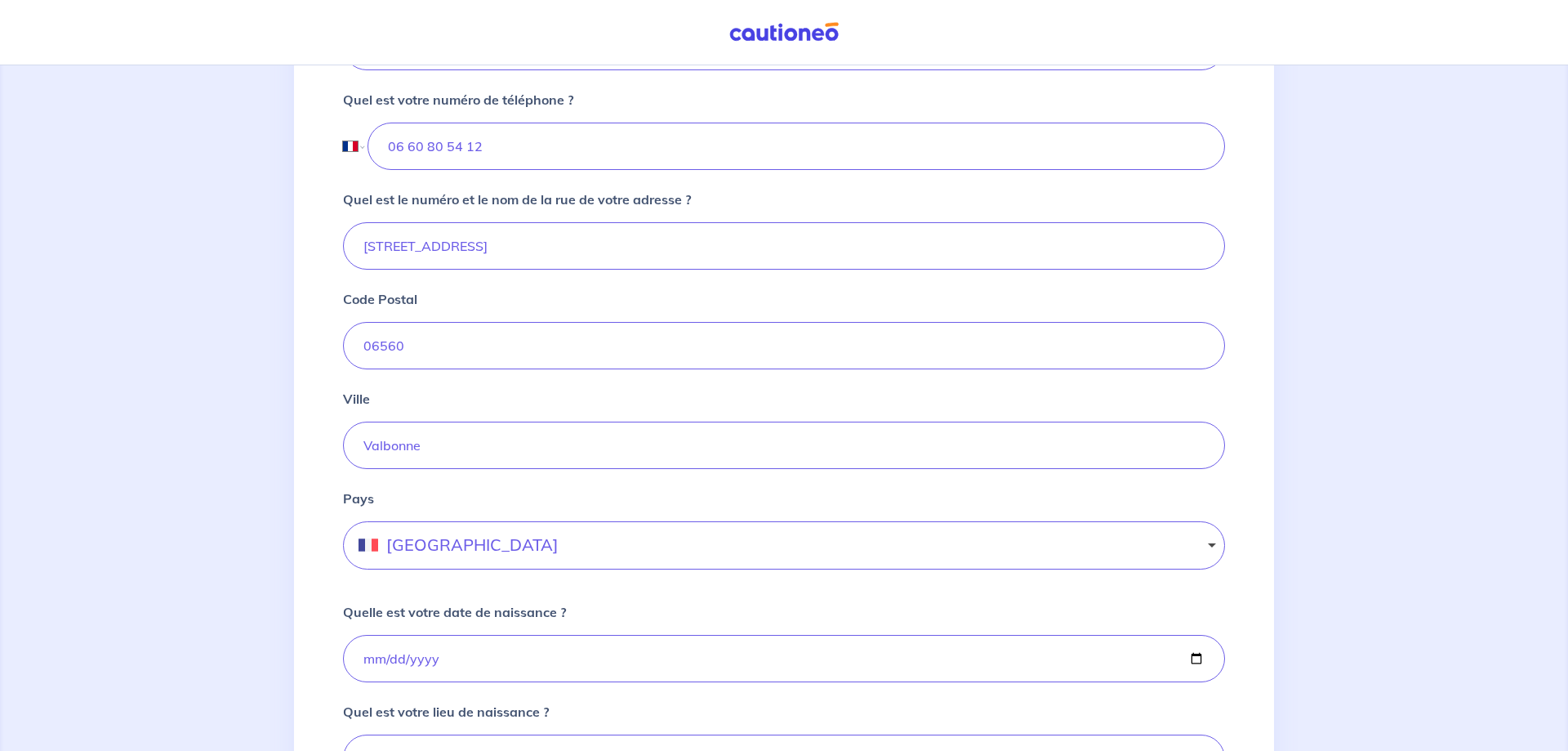
scroll to position [877, 0]
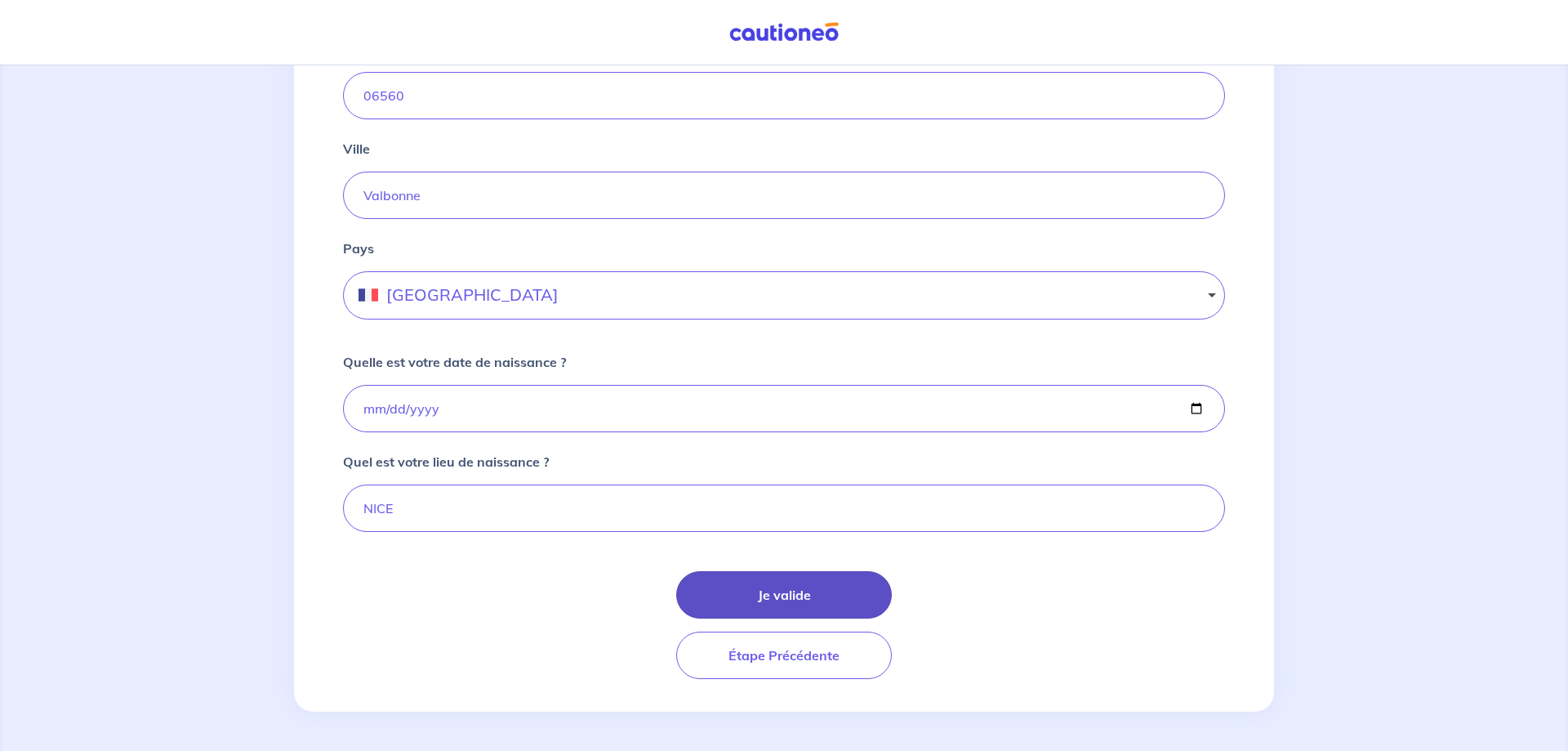
click at [775, 592] on button "Je valide" at bounding box center [784, 595] width 216 height 48
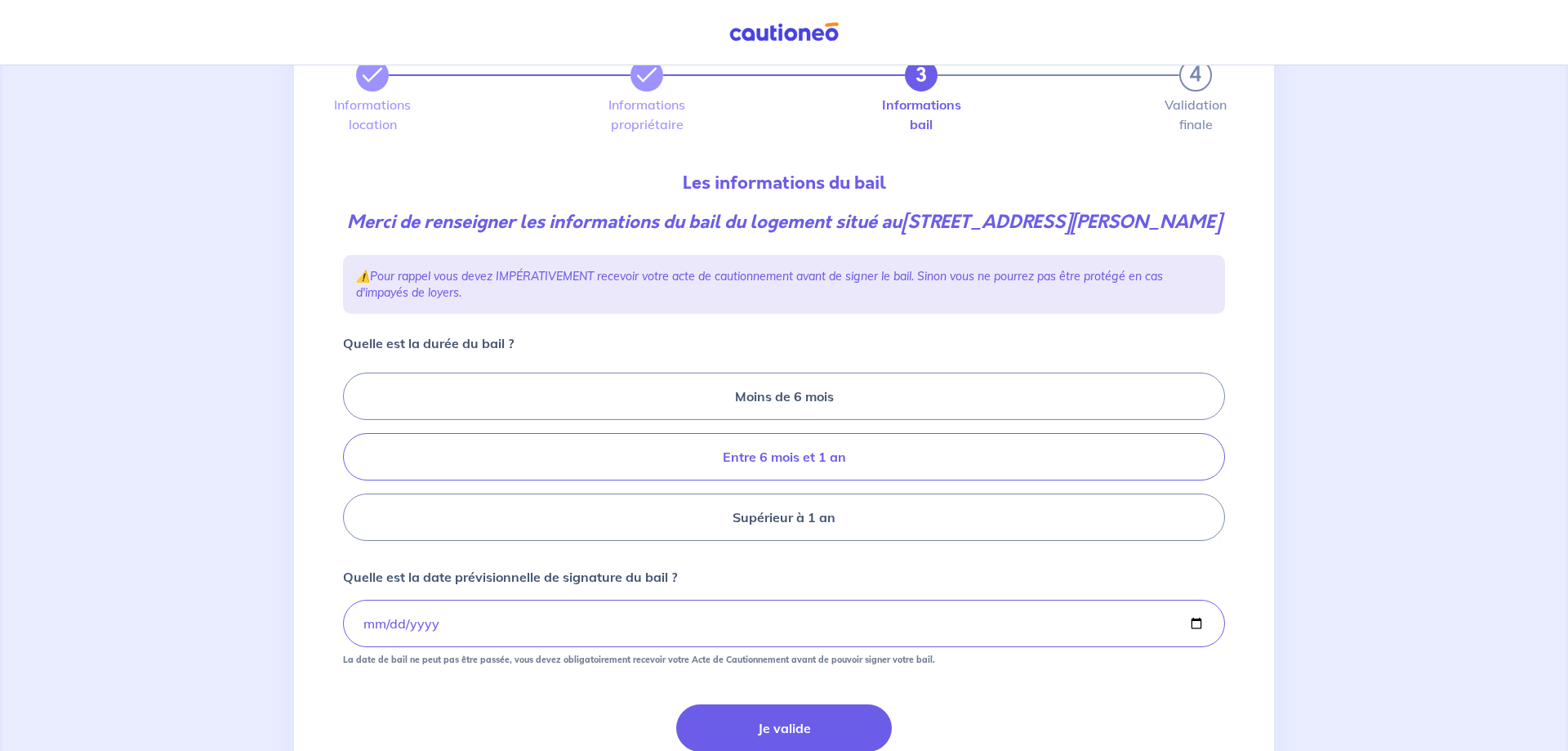
scroll to position [167, 0]
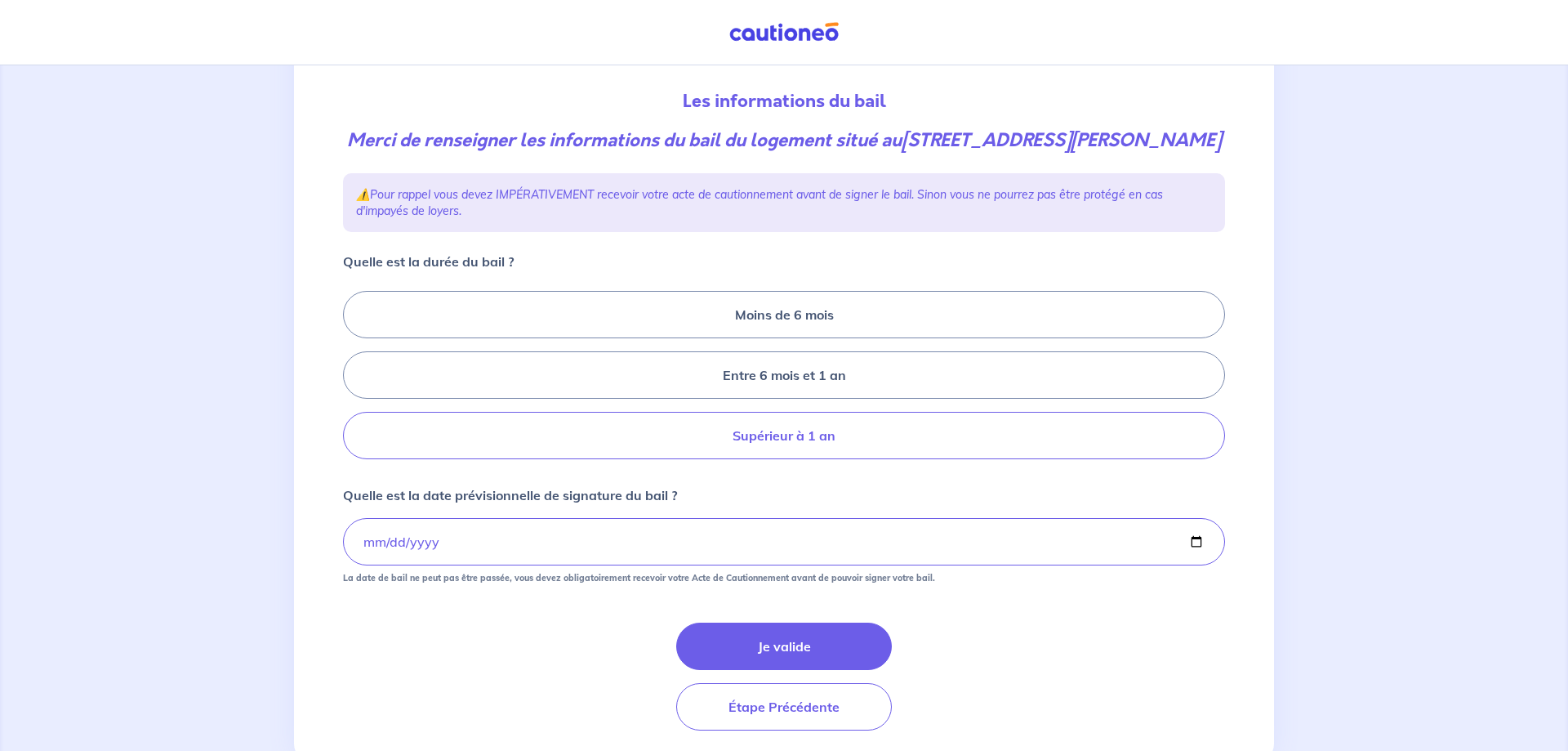
click at [757, 421] on label "Supérieur à 1 an" at bounding box center [784, 435] width 882 height 48
click at [353, 380] on input "Supérieur à 1 an" at bounding box center [348, 375] width 10 height 10
radio input "true"
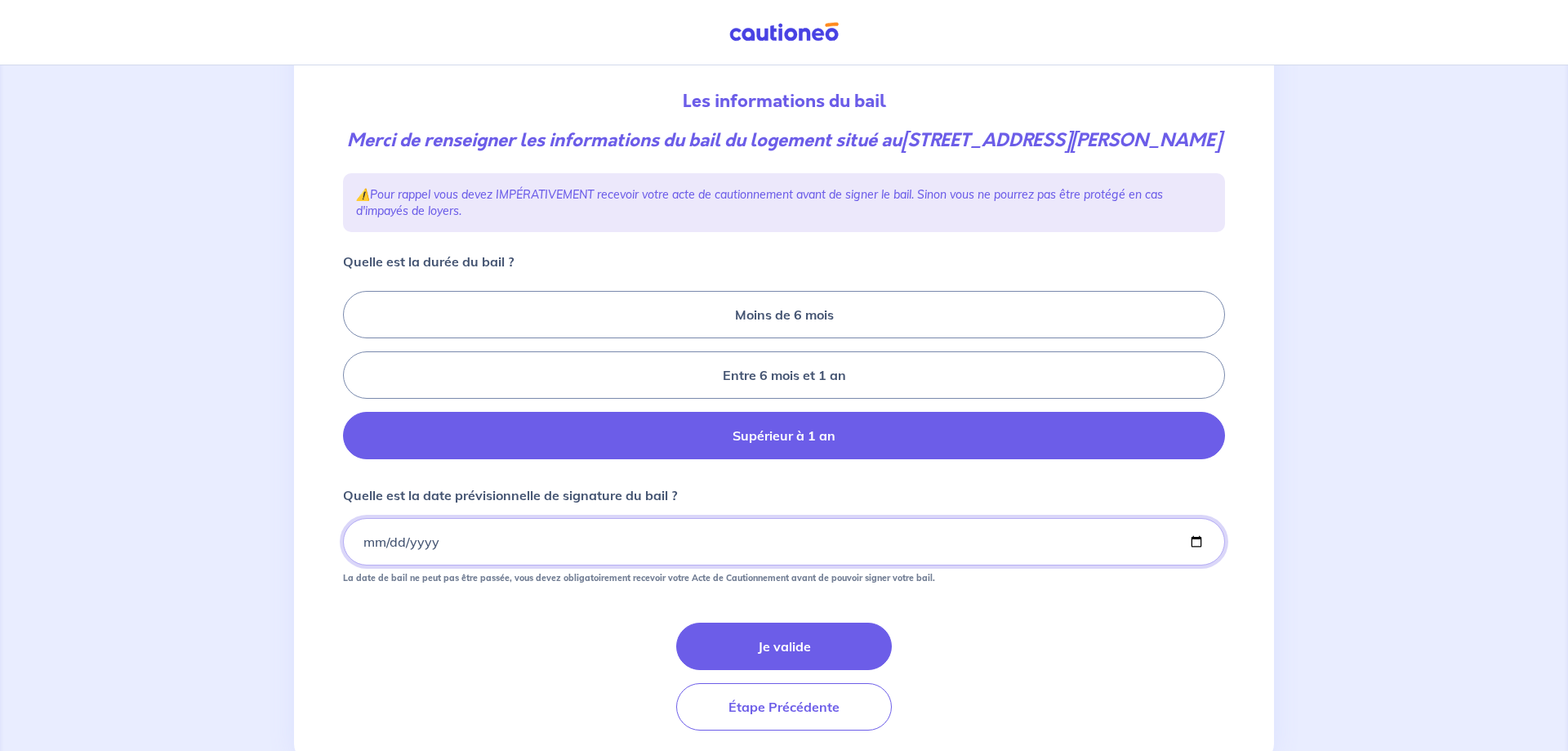
click at [1197, 542] on input "[DATE]" at bounding box center [784, 541] width 882 height 48
click at [474, 542] on input "[DATE]" at bounding box center [784, 541] width 882 height 48
click at [1194, 546] on input "[DATE]" at bounding box center [784, 541] width 882 height 48
type input "[DATE]"
click at [1018, 640] on div "Je valide Étape Précédente" at bounding box center [784, 676] width 882 height 108
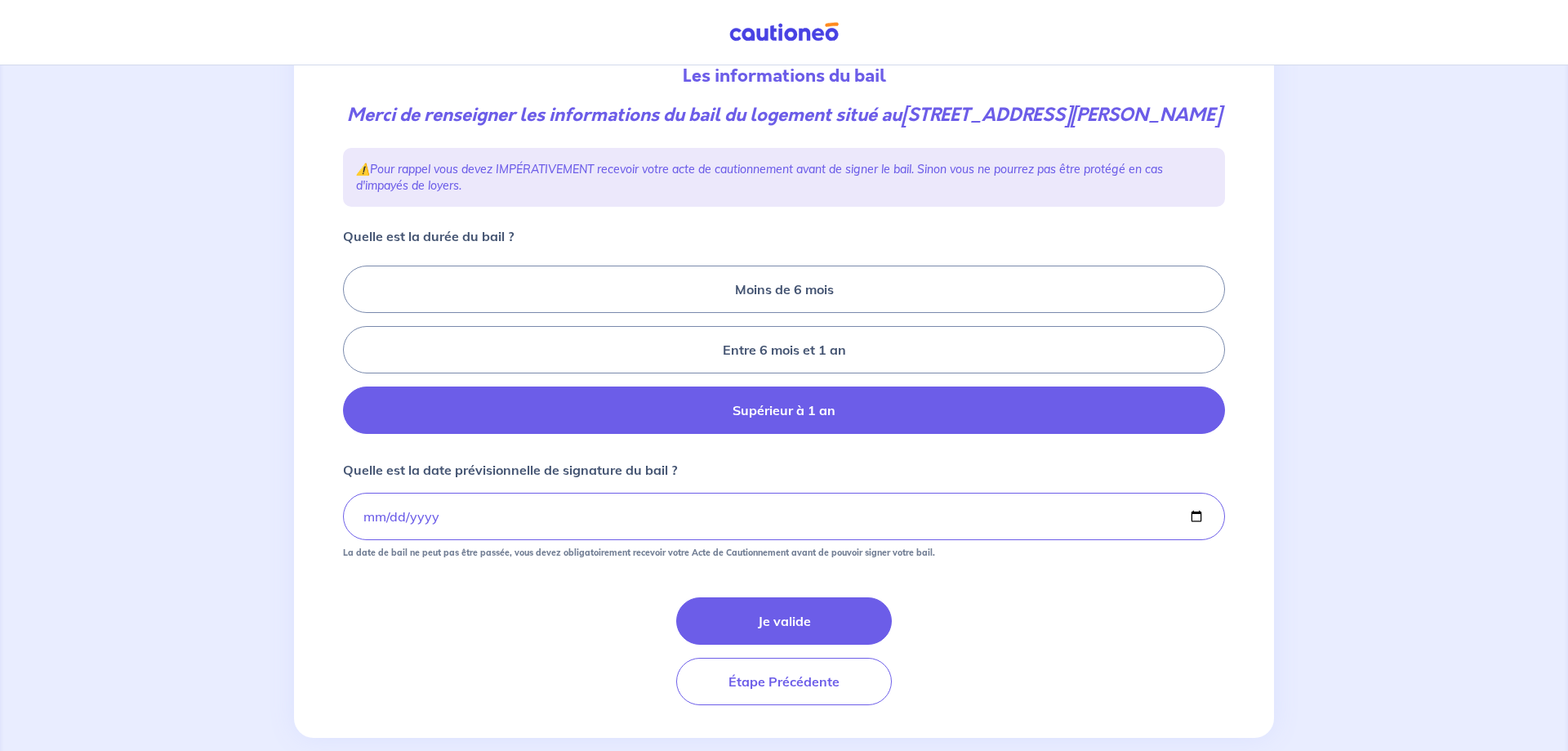
scroll to position [218, 0]
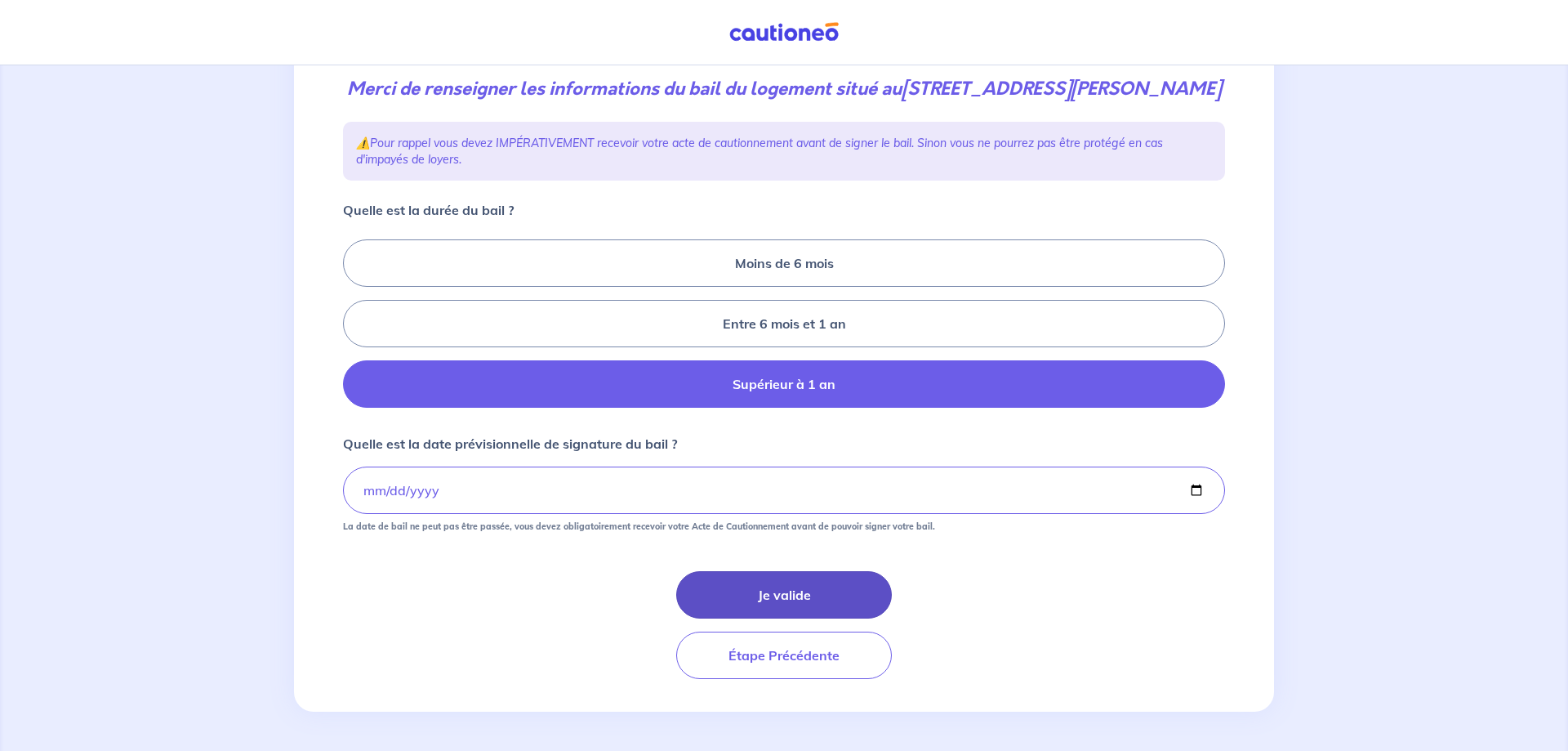
click at [793, 595] on button "Je valide" at bounding box center [784, 595] width 216 height 48
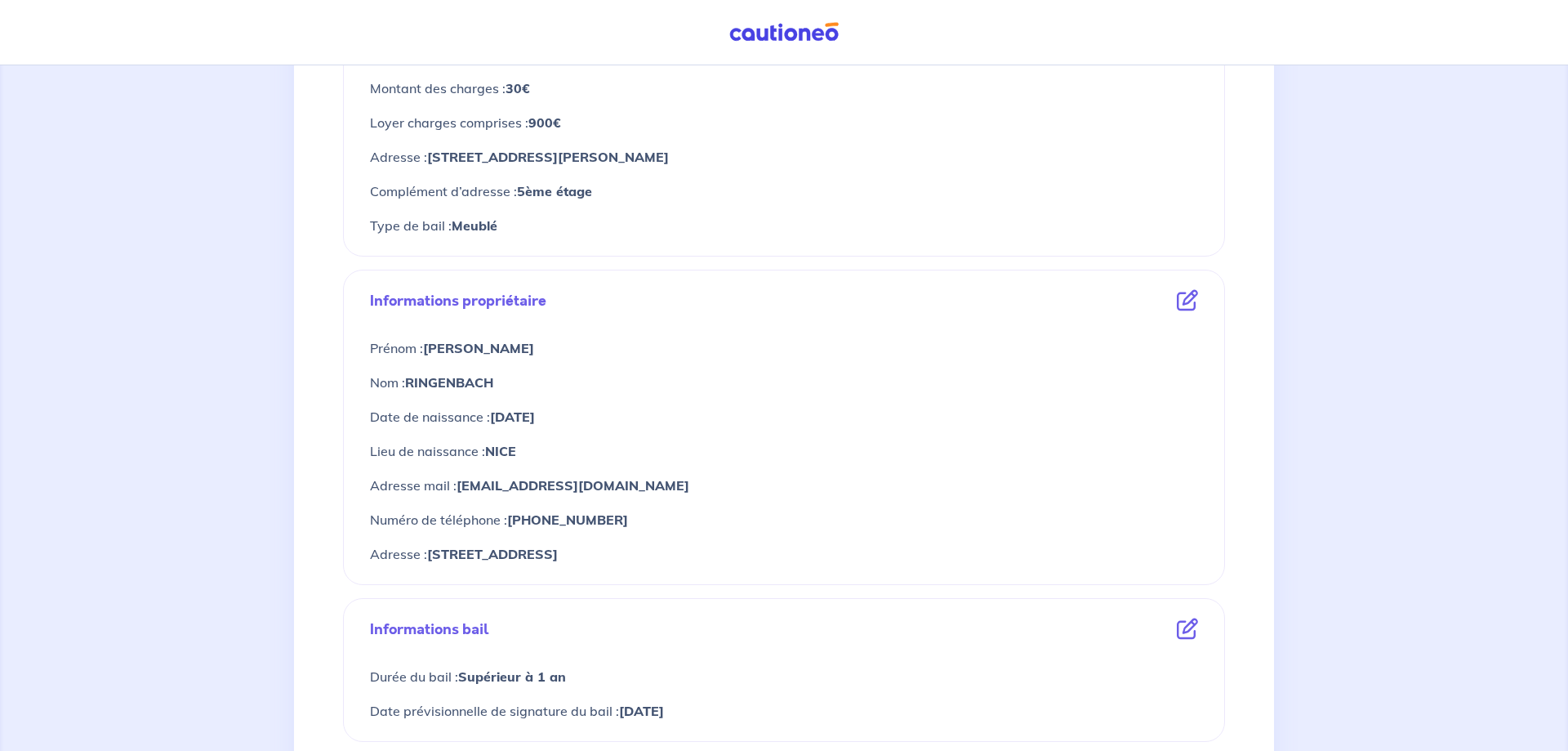
scroll to position [720, 0]
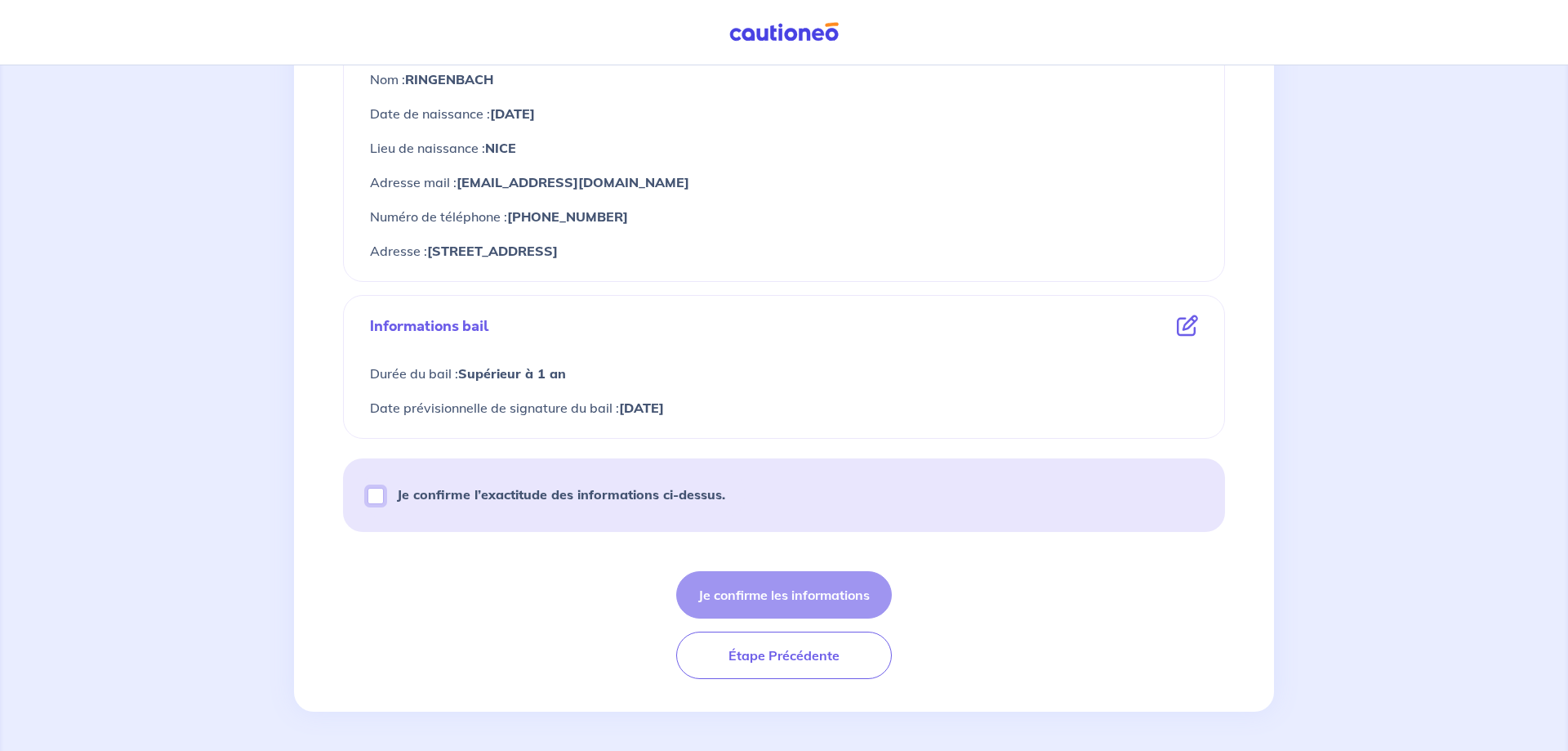
click at [377, 498] on input "Je confirme l’exactitude des informations ci-dessus." at bounding box center [375, 495] width 16 height 16
checkbox input "true"
click at [761, 598] on button "Je confirme les informations" at bounding box center [784, 595] width 216 height 48
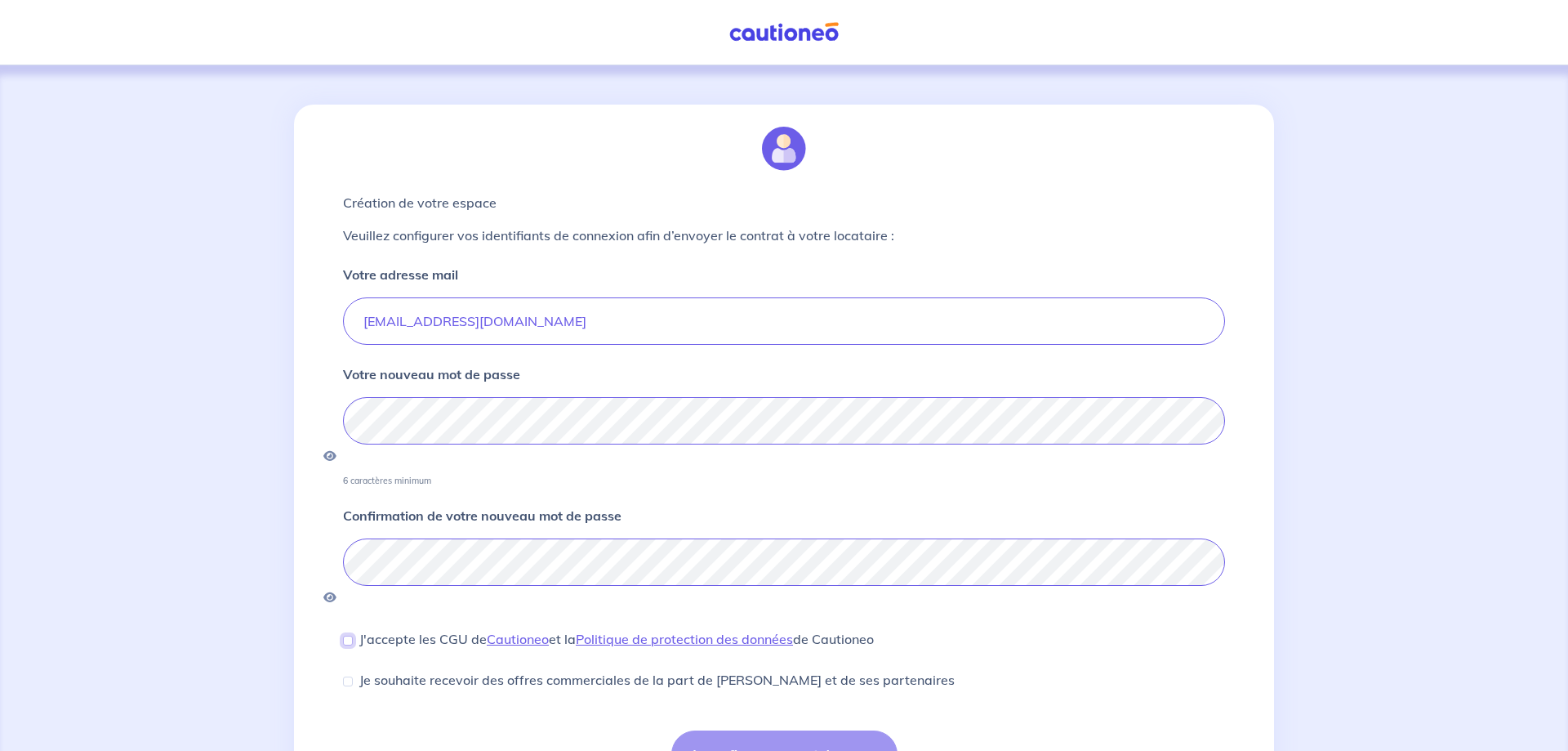
click at [346, 635] on input "J'accepte les CGU de [PERSON_NAME] et la Politique de protection des données de…" at bounding box center [347, 640] width 10 height 10
checkbox input "true"
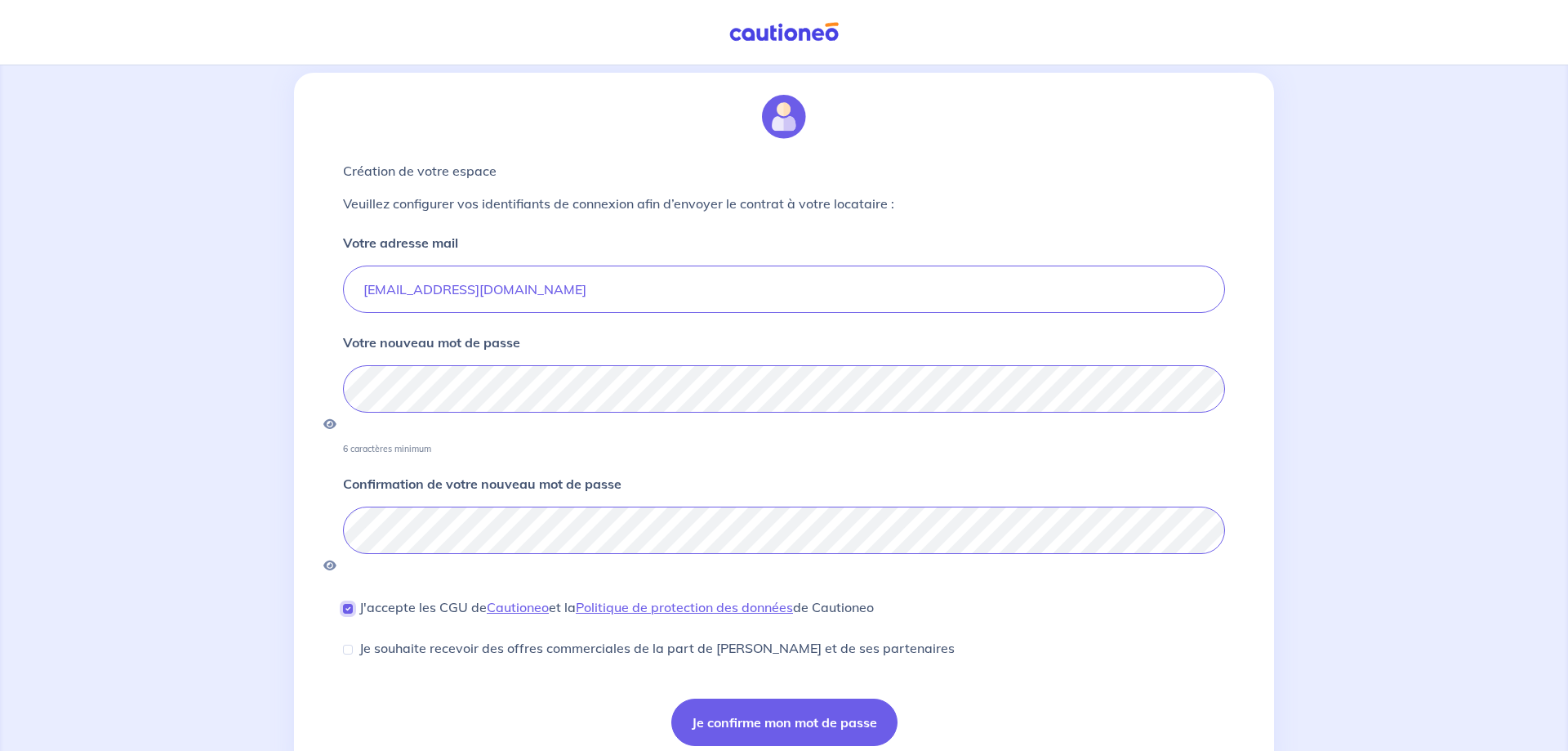
scroll to position [52, 0]
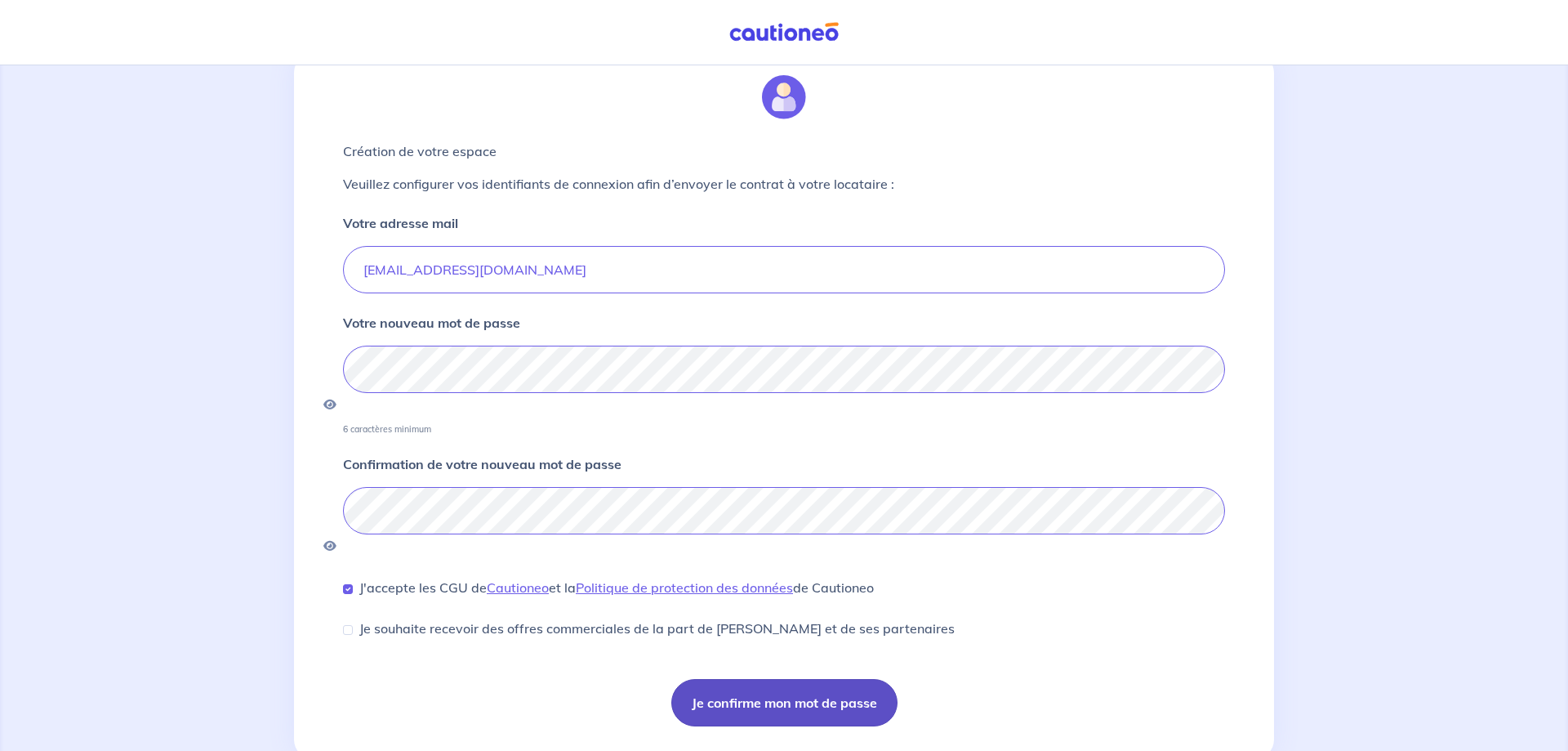
click at [786, 678] on button "Je confirme mon mot de passe" at bounding box center [784, 702] width 226 height 48
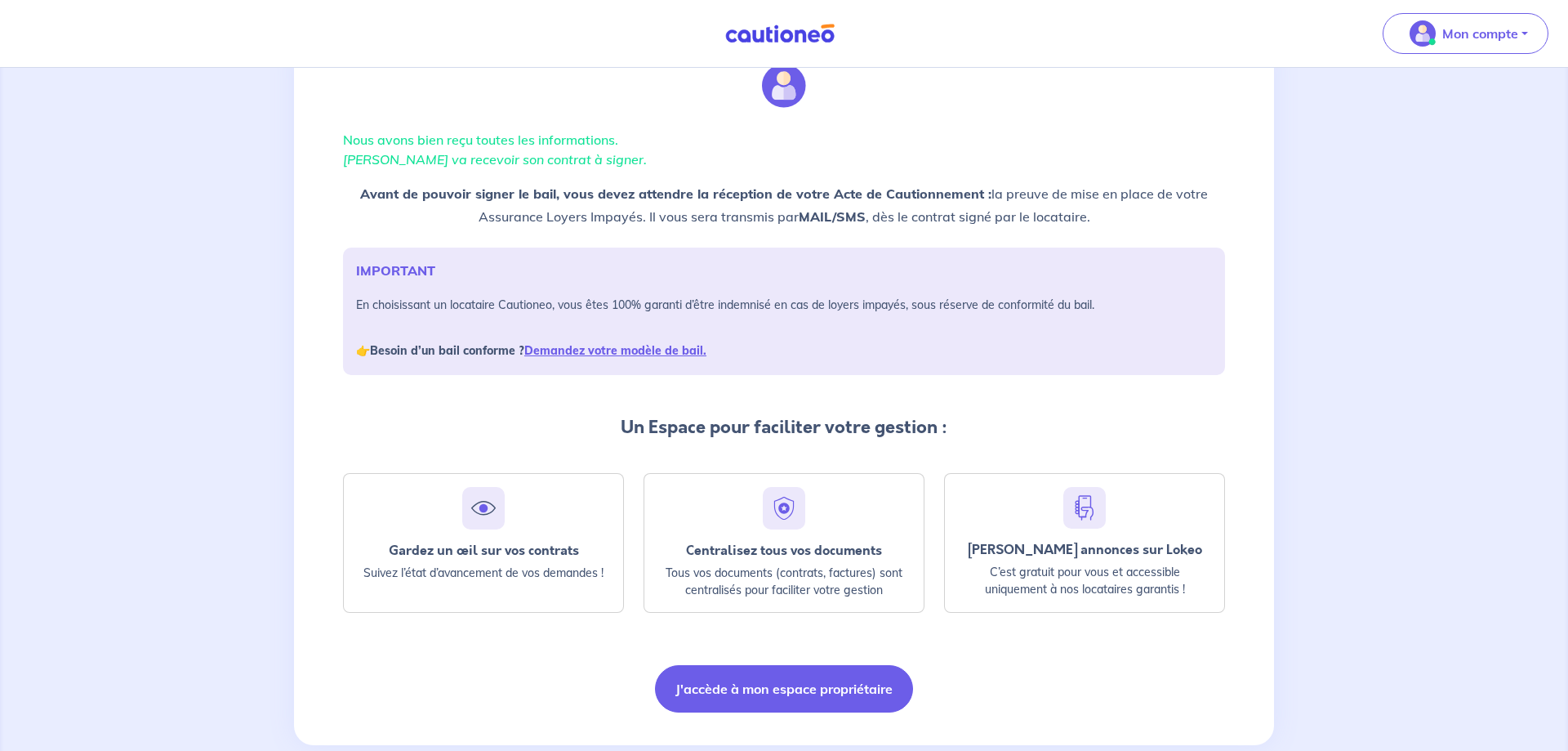
scroll to position [99, 0]
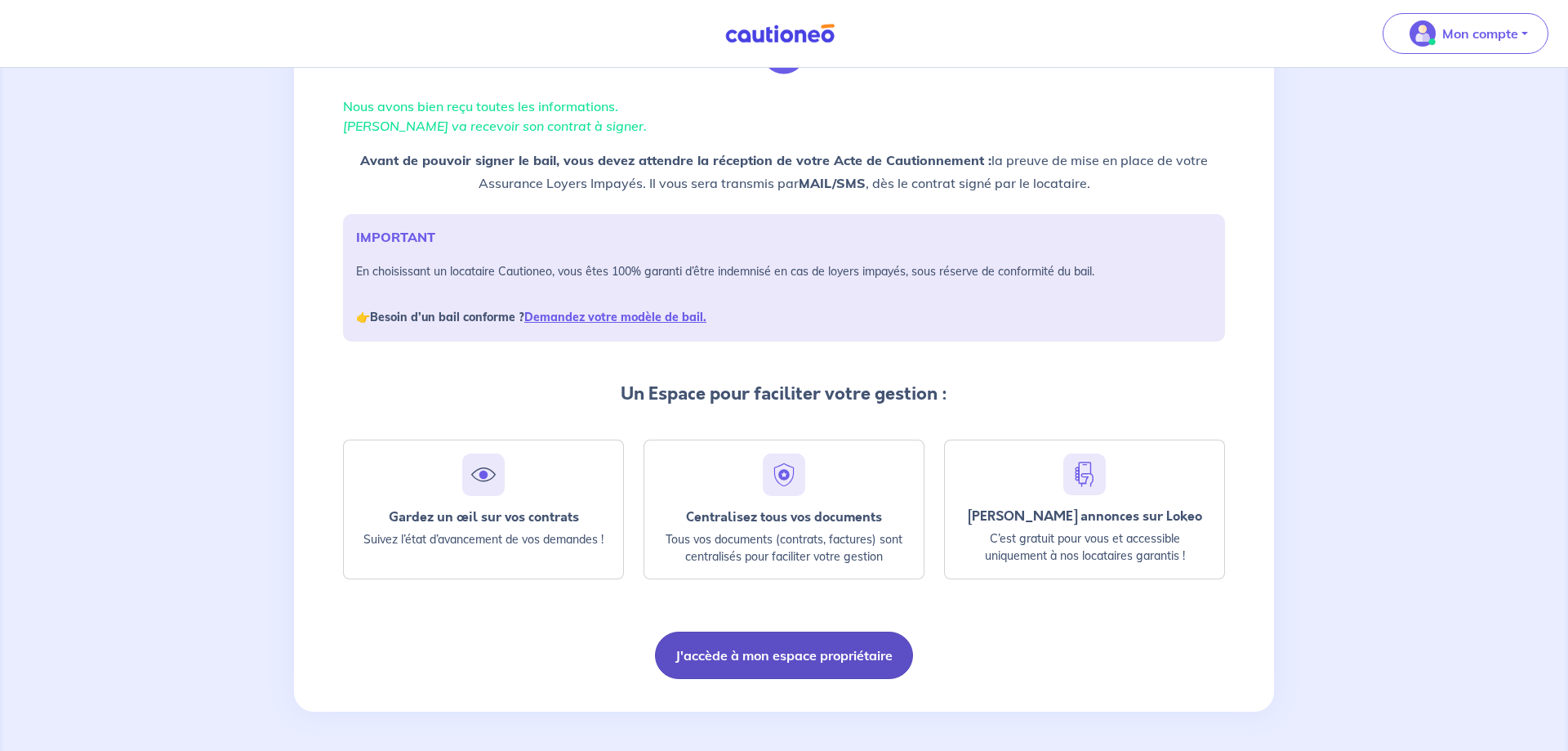
click at [784, 656] on button "J'accède à mon espace propriétaire" at bounding box center [784, 655] width 258 height 48
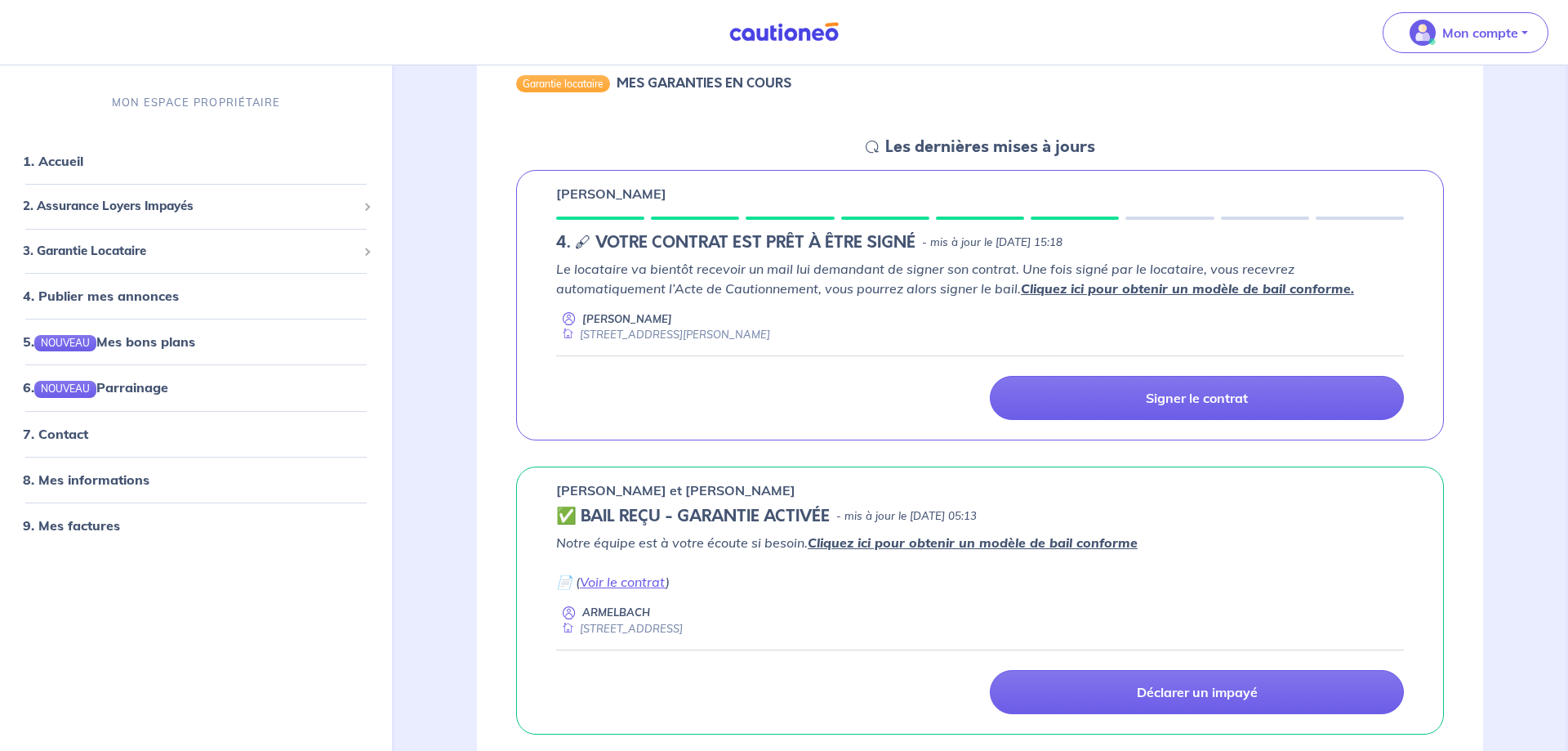
scroll to position [167, 0]
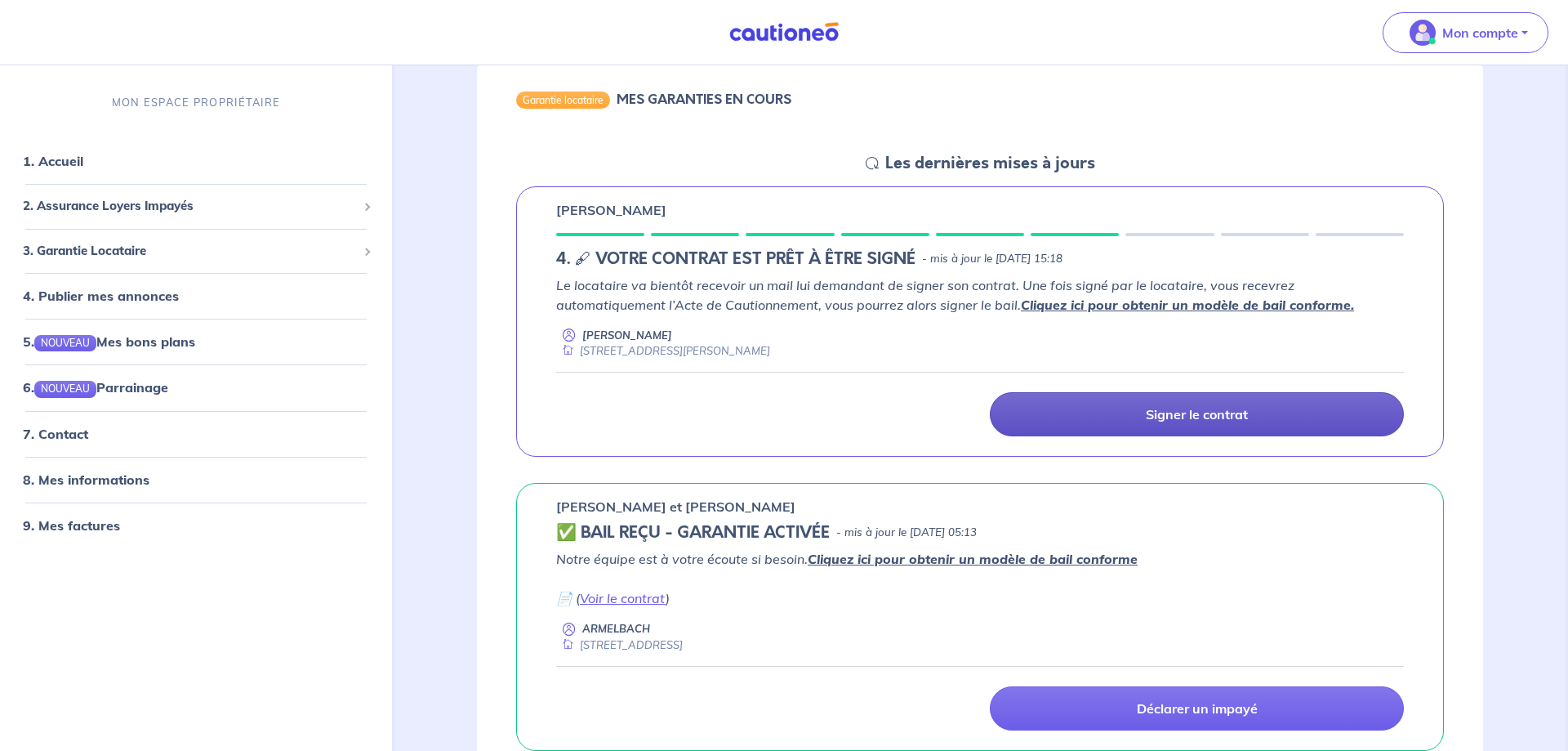
click at [1161, 420] on p "Signer le contrat" at bounding box center [1197, 414] width 102 height 16
click at [1172, 417] on p "Signer le contrat" at bounding box center [1197, 414] width 102 height 16
click at [1155, 417] on p "Signer le contrat" at bounding box center [1197, 414] width 102 height 16
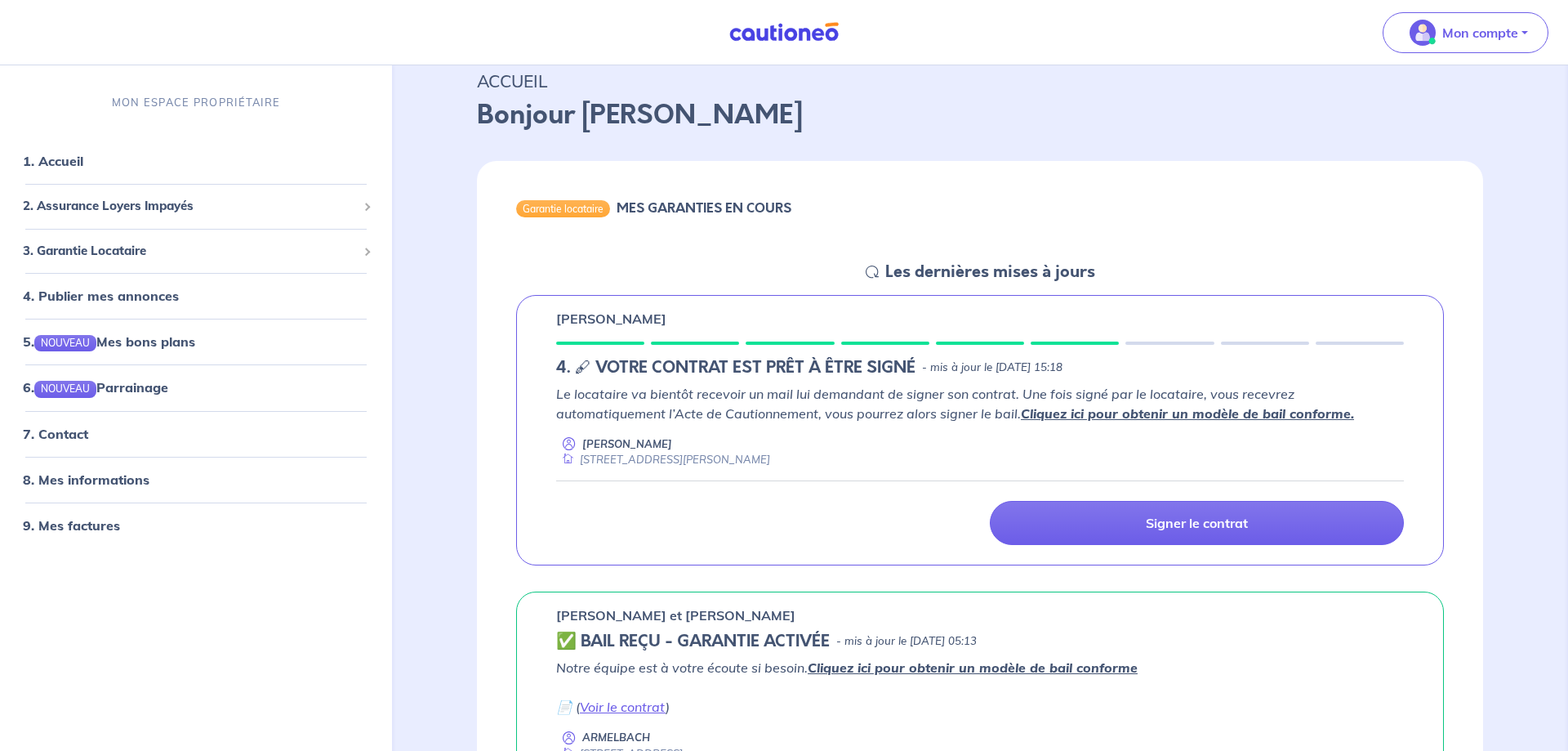
scroll to position [83, 0]
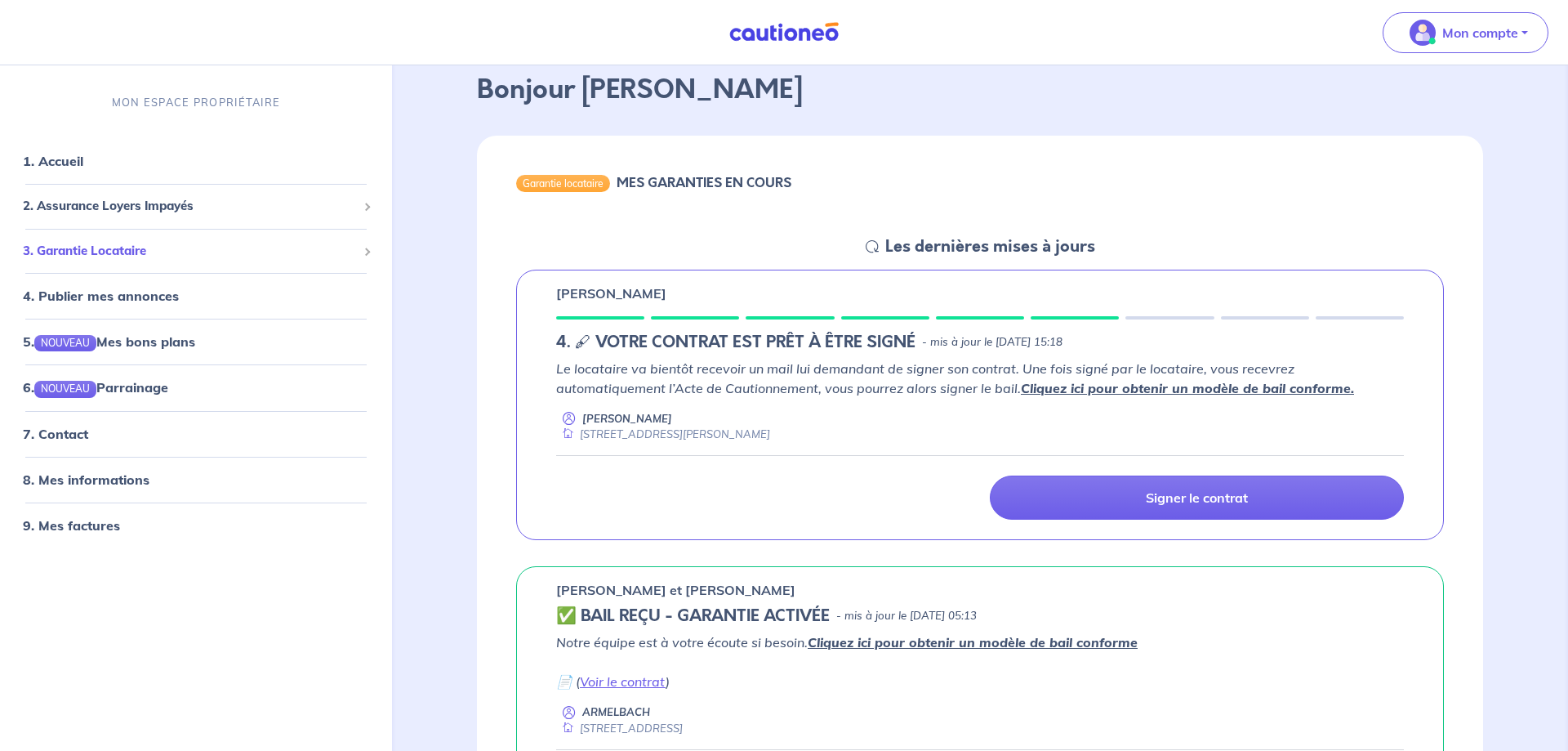
click at [76, 247] on span "3. Garantie Locataire" at bounding box center [189, 251] width 334 height 19
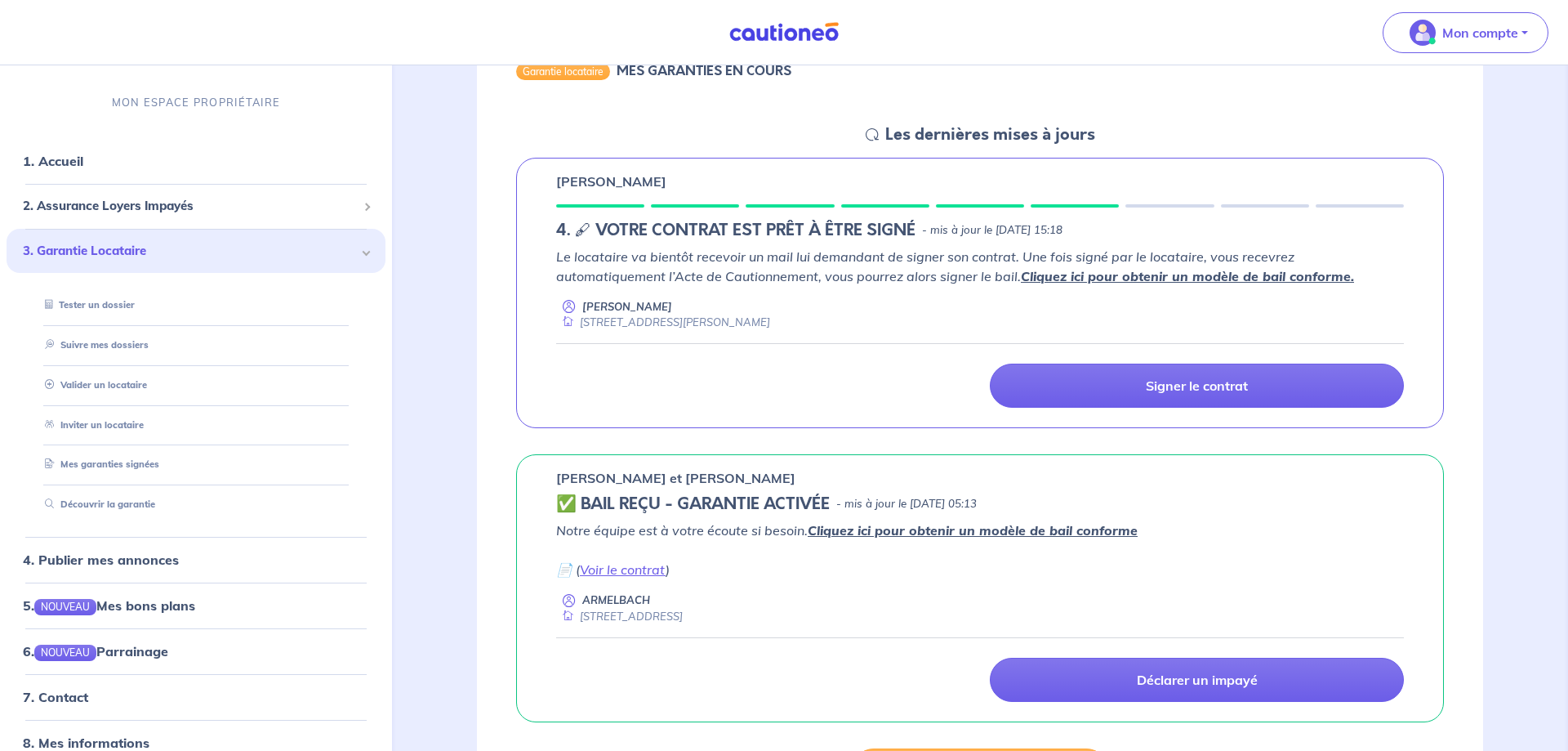
scroll to position [247, 0]
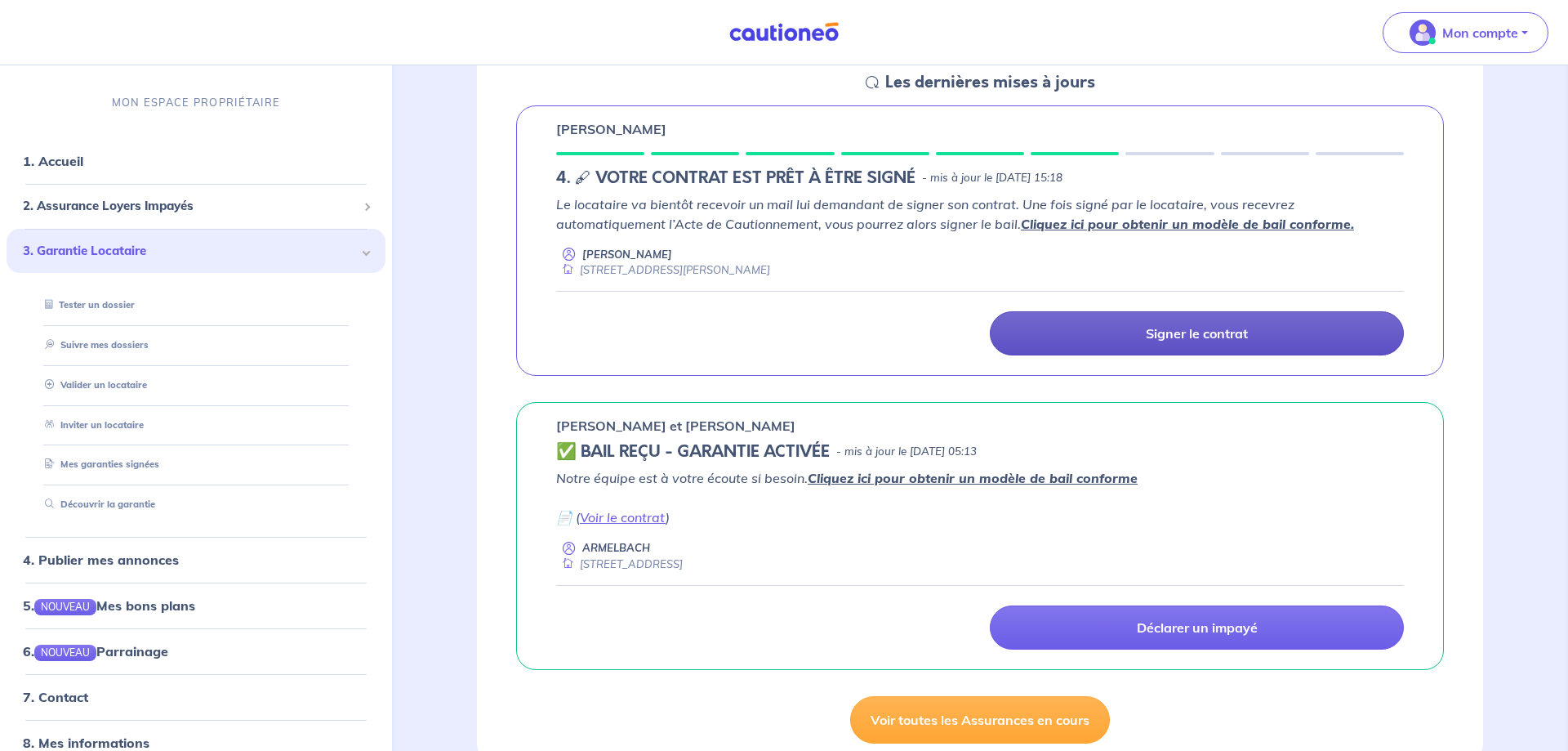
click at [1183, 334] on p "Signer le contrat" at bounding box center [1197, 333] width 102 height 16
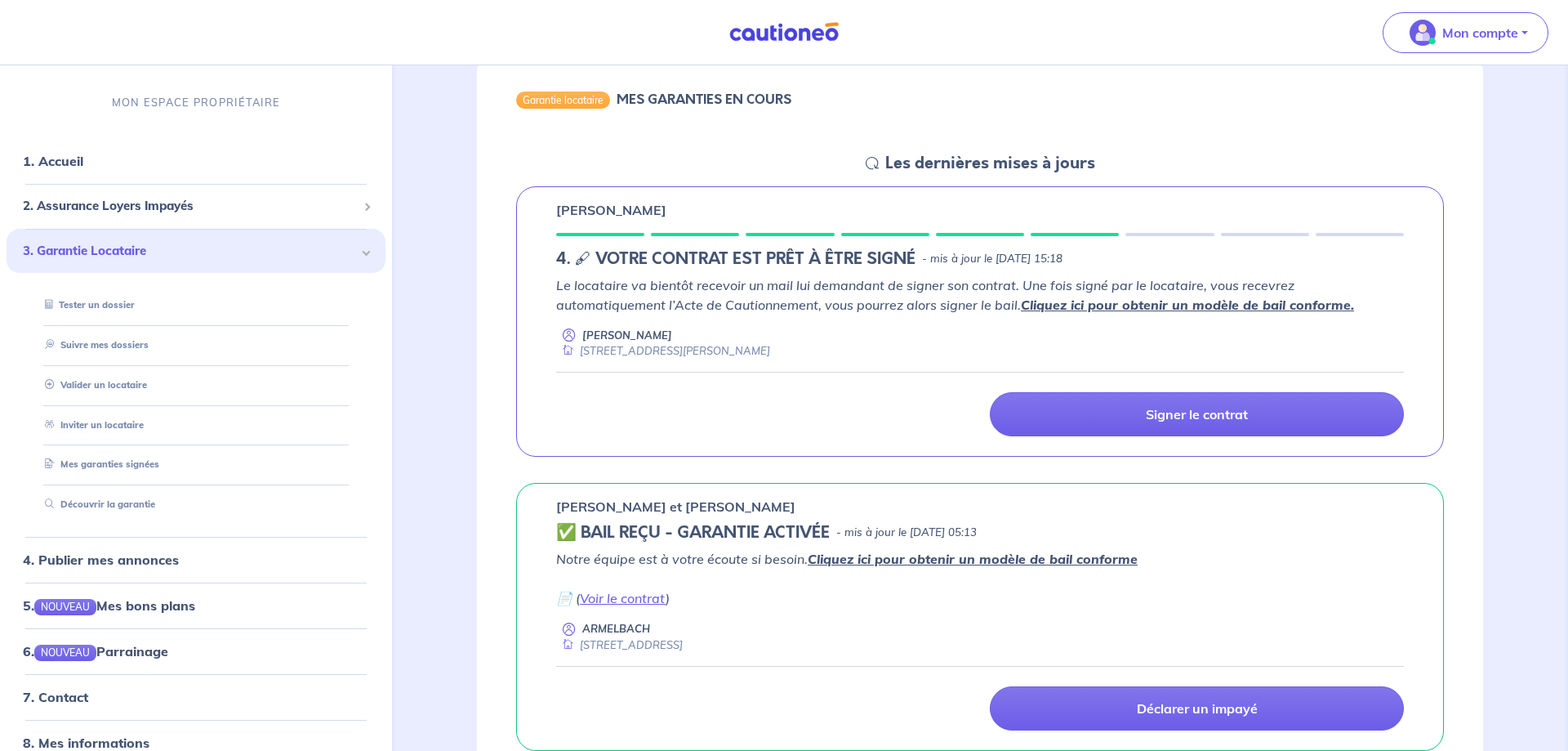
scroll to position [334, 0]
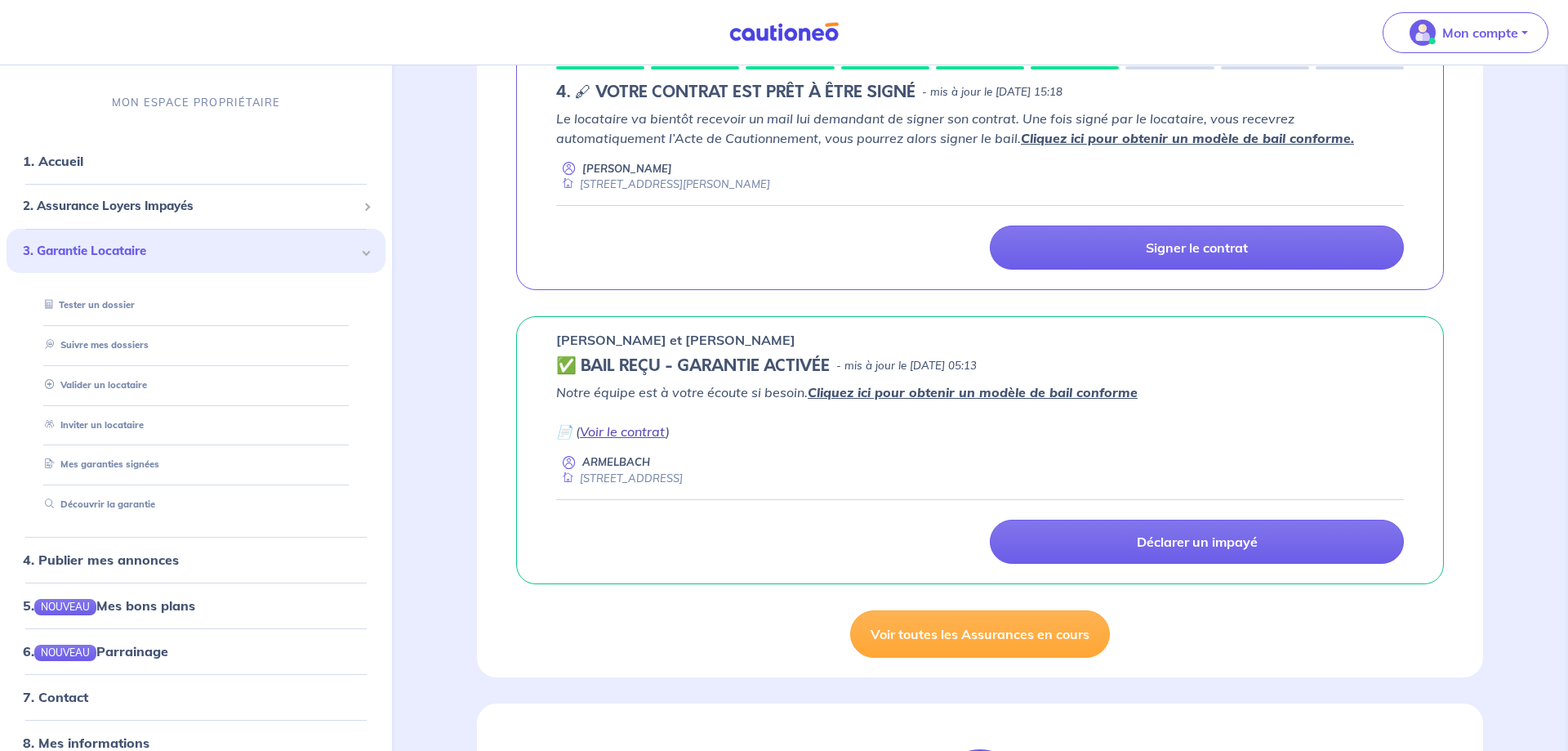
click at [626, 433] on link "Voir le contrat" at bounding box center [622, 431] width 86 height 16
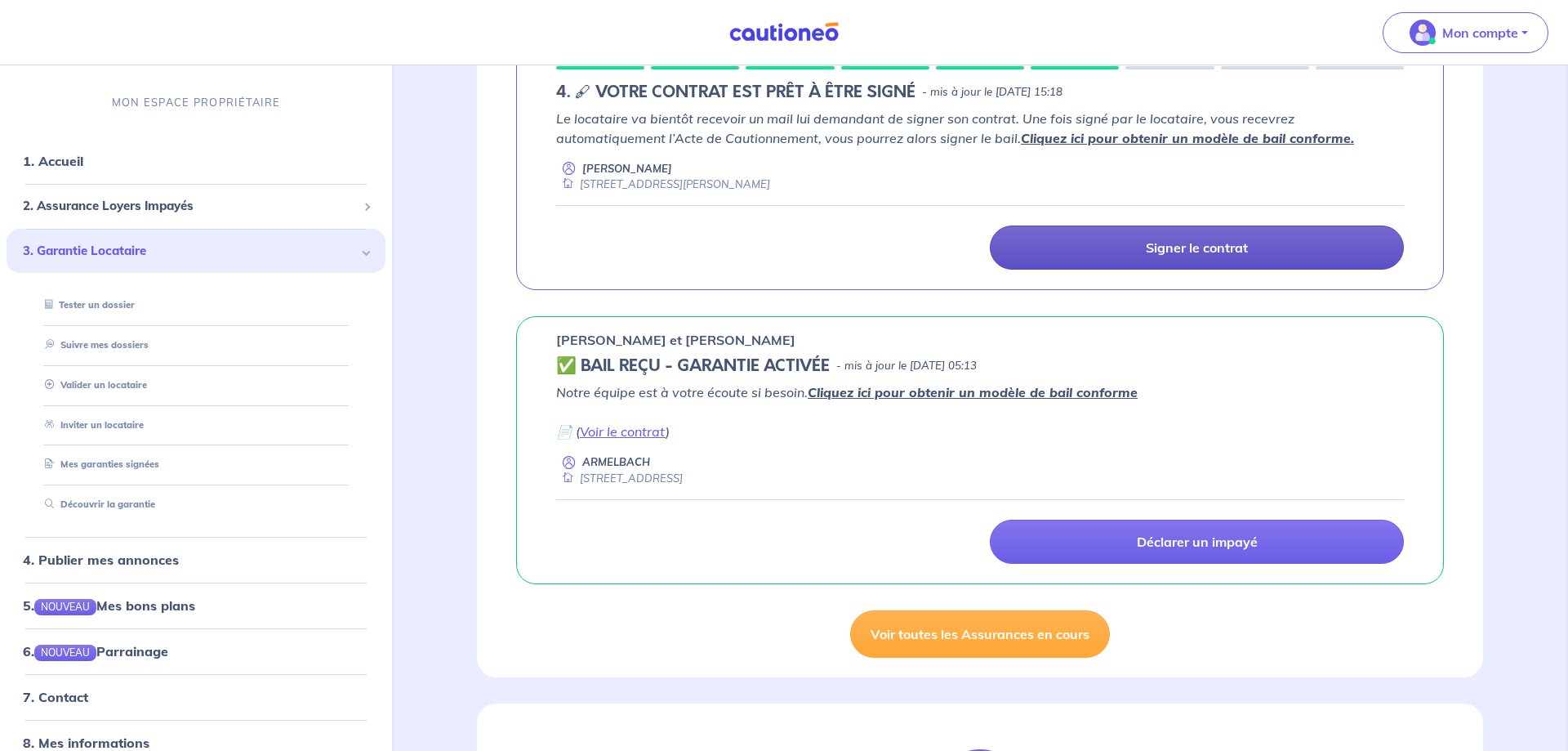
click at [1128, 247] on link "Signer le contrat" at bounding box center [1196, 247] width 414 height 44
